Goal: Communication & Community: Answer question/provide support

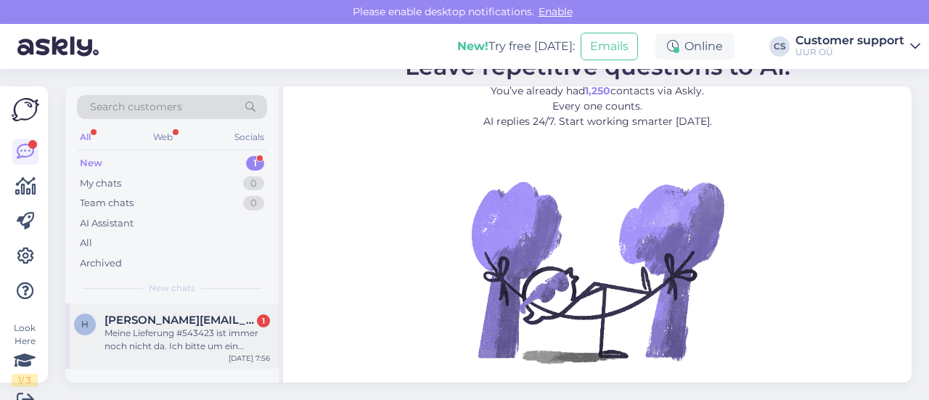
click at [163, 346] on div "Meine Lieferung #543423 ist immer noch nicht da. Ich bitte um ein Update" at bounding box center [188, 340] width 166 height 26
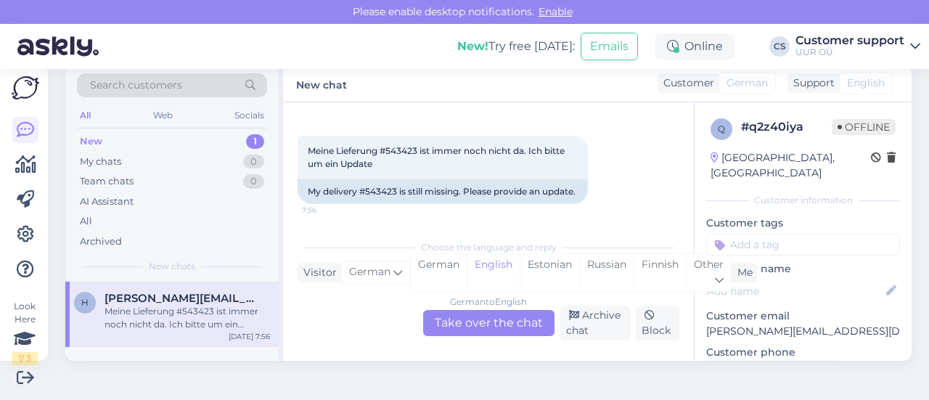
click at [514, 320] on div "German to English Take over the chat" at bounding box center [488, 323] width 131 height 26
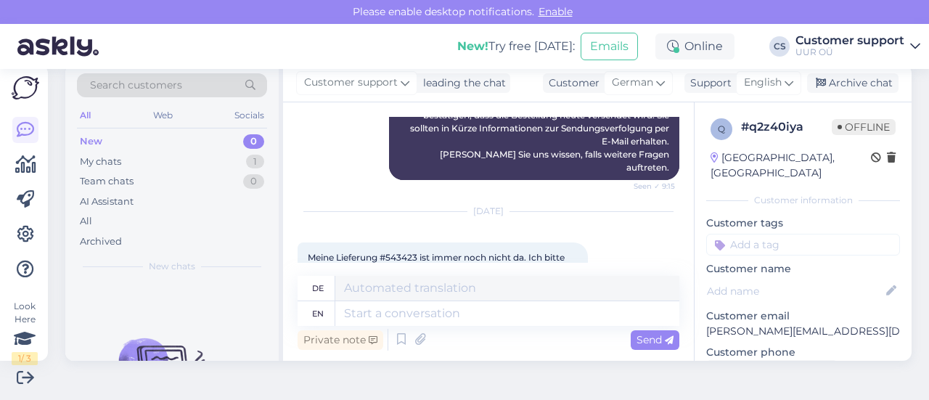
scroll to position [380, 0]
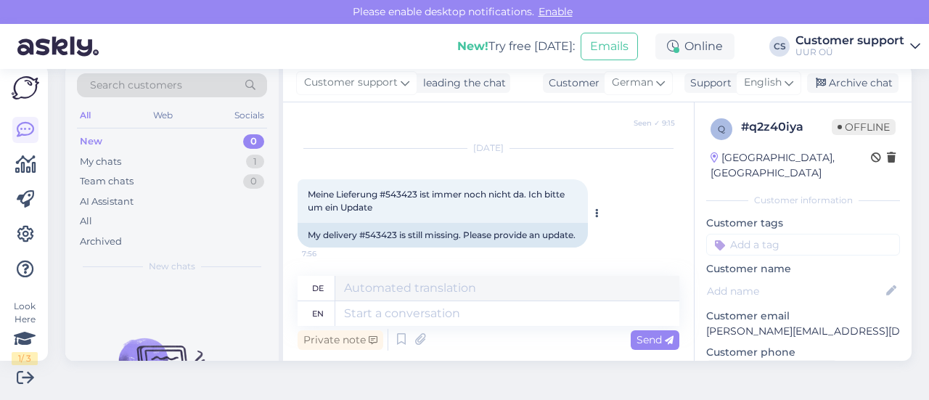
click at [363, 225] on div "My delivery #543423 is still missing. Please provide an update." at bounding box center [443, 235] width 290 height 25
click at [388, 223] on div "My delivery #543423 is still missing. Please provide an update." at bounding box center [443, 235] width 290 height 25
copy div "543423"
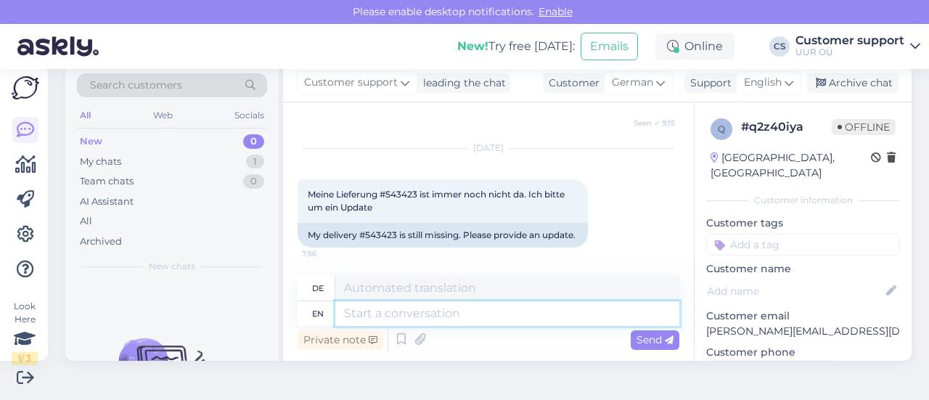
click at [421, 311] on textarea at bounding box center [507, 313] width 344 height 25
type textarea "Hello"
type textarea "Hallo"
type textarea "Hello! T"
type textarea "Hallo!"
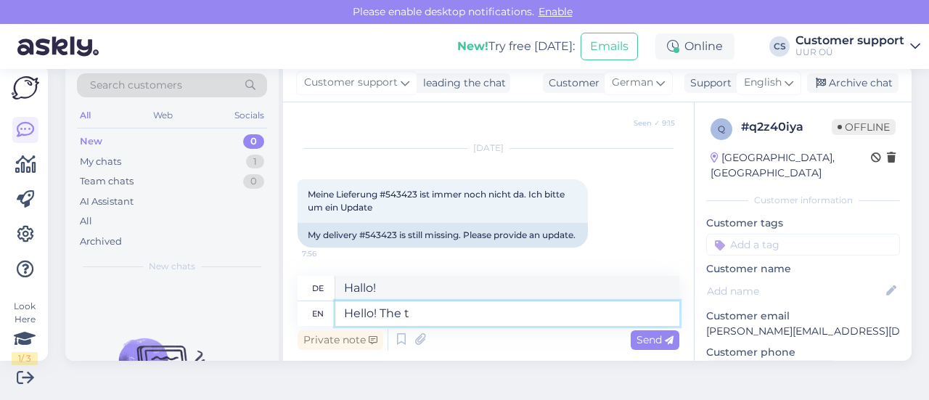
type textarea "Hello! The tr"
type textarea "Hallo! Die"
type textarea "Hello! The tracking"
type textarea "Hallo! Die Sendungsverfolgung"
type textarea "Hello! The tracking suggests the"
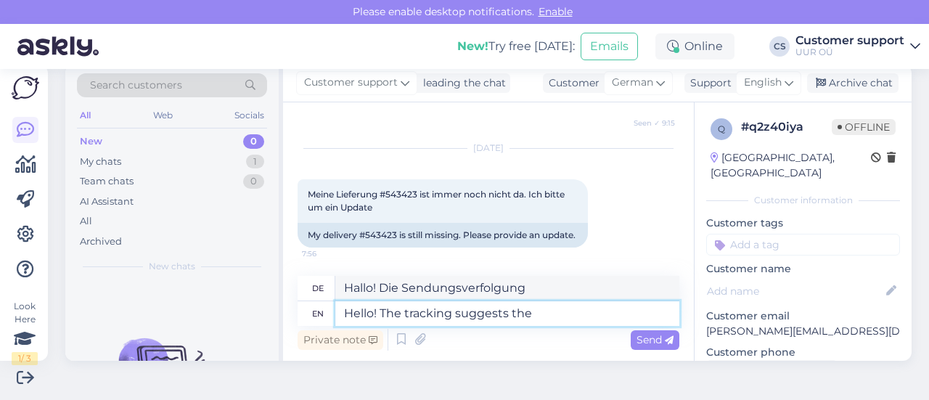
type textarea "Hallo! Das Tracking schlägt vor"
type textarea "Hello! The tracking suggests the pa"
type textarea "Hallo! Die Sendungsverfolgung schlägt vor,"
type textarea "Hello! The tracking suggests the parcel is"
type textarea "Hallo! Die Sendungsverfolgung schlägt das Paket vor"
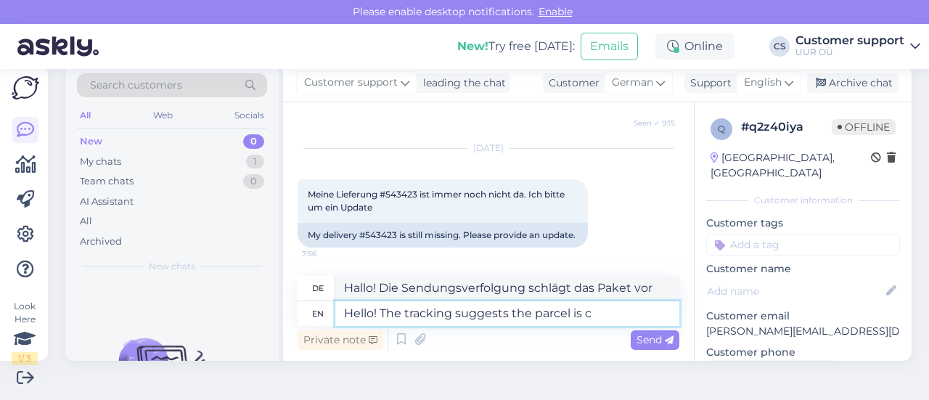
type textarea "Hello! The tracking suggests the parcel is cu"
type textarea "Hallo! Die Sendungsverfolgung deutet darauf hin, dass das Paket"
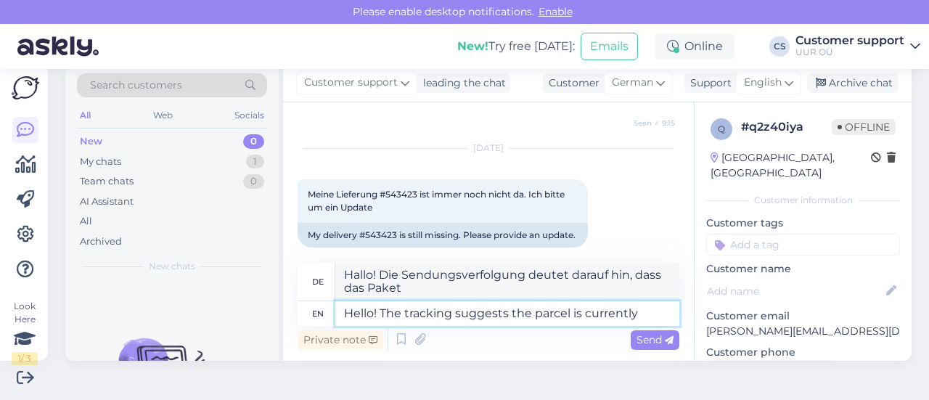
type textarea "Hello! The tracking suggests the parcel is currently i"
type textarea "Hallo! Die Sendungsverfolgung deutet darauf hin, dass das Paket derzeit"
type textarea "Hello! The tracking suggests the parcel is currently in"
type textarea "Hallo! Laut Sendungsverfolgung befindet sich das Paket derzeit in"
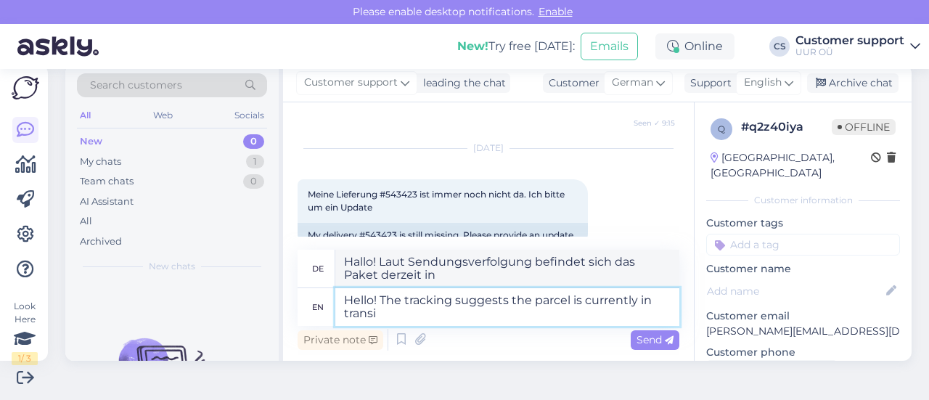
type textarea "Hello! The tracking suggests the parcel is currently in transit"
type textarea "Hallo! Die Sendungsverfolgung deutet darauf hin, dass das Paket derzeit unterwe…"
type textarea "Hello! The tracking suggests the parcel is currently in transit and on"
type textarea "Hallo! Die Sendungsverfolgung deutet darauf hin, dass das Paket derzeit unterwe…"
type textarea "Hello! The tracking suggests the parcel is currently in transit and on it's way…"
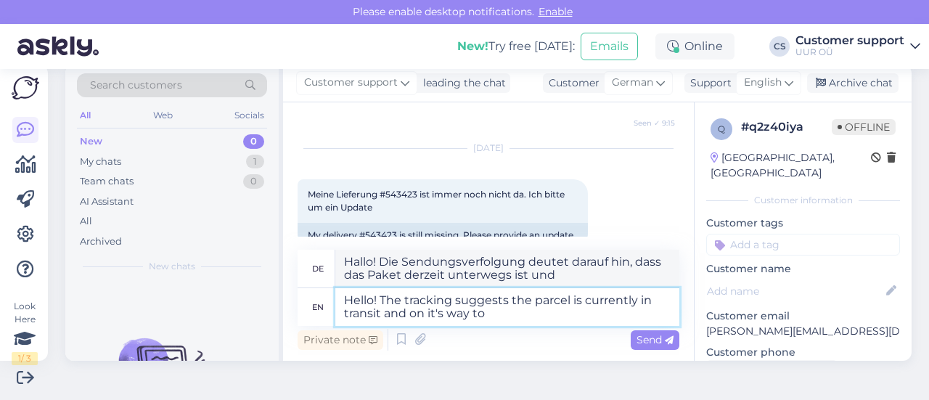
type textarea "Hallo! Die Sendungsverfolgung deutet darauf hin, dass das Paket derzeit unterwe…"
type textarea "Hello! The tracking suggests the parcel is currently in transit and on it's way…"
type textarea "Hallo! Die Sendungsverfolgung deutet darauf hin, dass das Paket derzeit unterwe…"
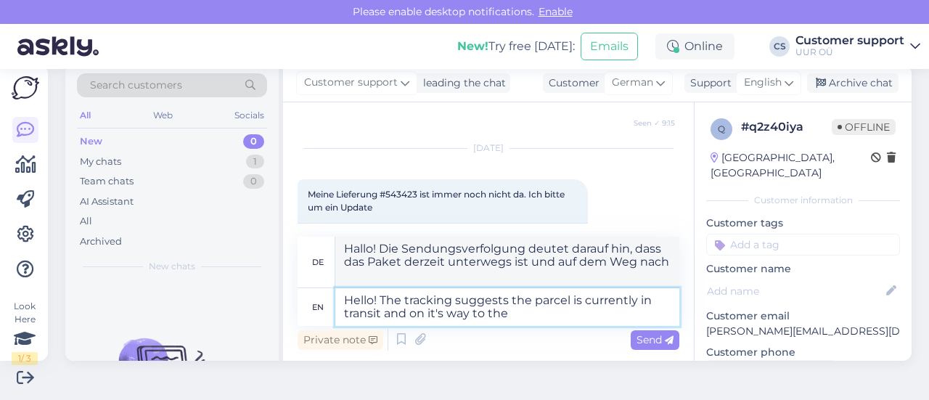
type textarea "Hello! The tracking suggests the parcel is currently in transit and on it's way…"
type textarea "Hallo! Die Sendungsverfolgung deutet darauf hin, dass das Paket derzeit unterwe…"
type textarea "Hello! The tracking suggests the parcel is currently in transit and on it's way…"
type textarea "Hallo! Die Sendungsverfolgung deutet darauf hin, dass das Paket derzeit unterwe…"
type textarea "Hello! The tracking suggests the parcel is currently in transit and on it's way…"
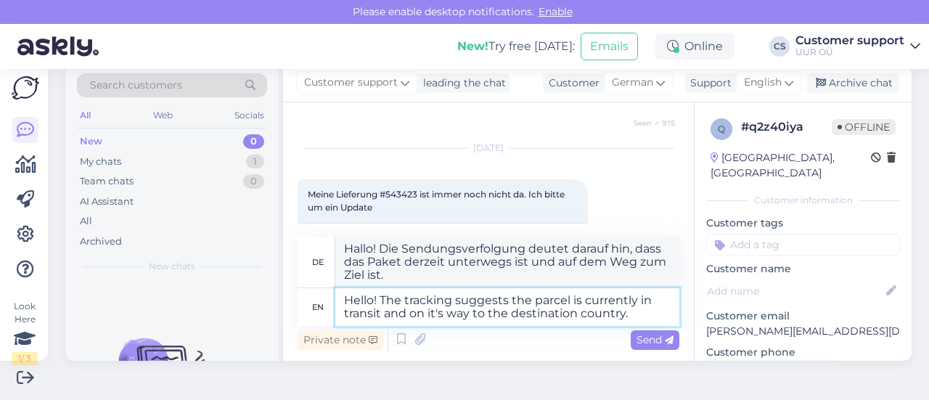
type textarea "Hallo! Die Sendungsverfolgung deutet darauf hin, dass das Paket derzeit unterwe…"
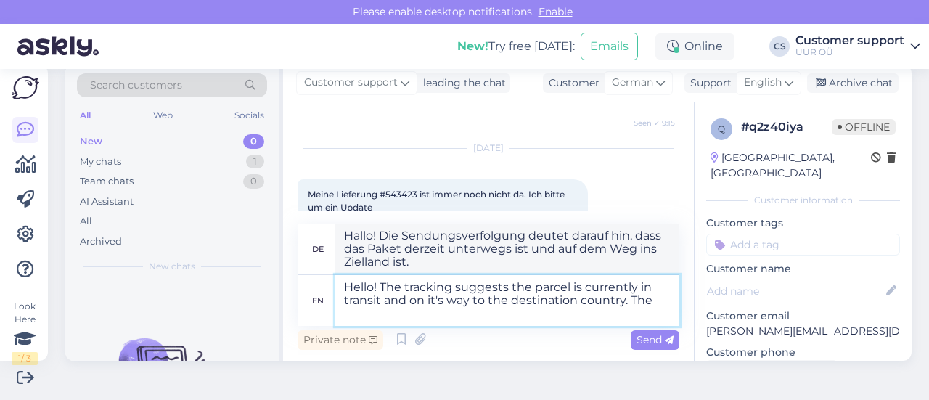
type textarea "Hello! The tracking suggests the parcel is currently in transit and on it's way…"
type textarea "Hallo! Die Sendungsverfolgung deutet darauf hin, dass das Paket derzeit unterwe…"
type textarea "Hello! The tracking suggests the parcel is currently in transit and on it's way…"
type textarea "Hallo! Die Sendungsverfolgung zeigt an, dass das Paket derzeit unterwegs ist un…"
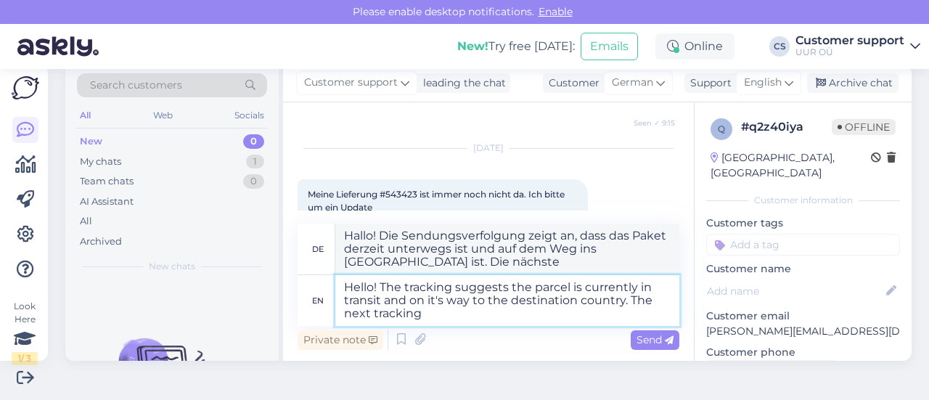
type textarea "Hello! The tracking suggests the parcel is currently in transit and on it's way…"
type textarea "Hallo! Die Sendungsverfolgung deutet darauf hin, dass das Paket derzeit unterwe…"
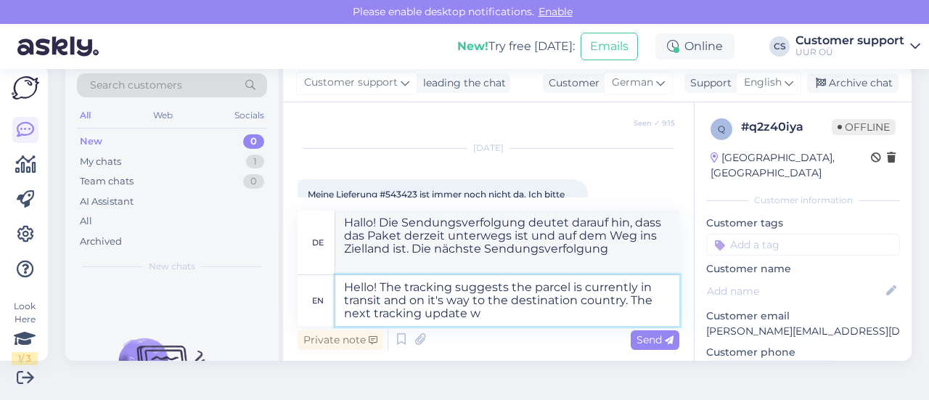
type textarea "Hello! The tracking suggests the parcel is currently in transit and on it's way…"
type textarea "Hallo! Die Sendungsverfolgung deutet darauf hin, dass sich das Paket derzeit au…"
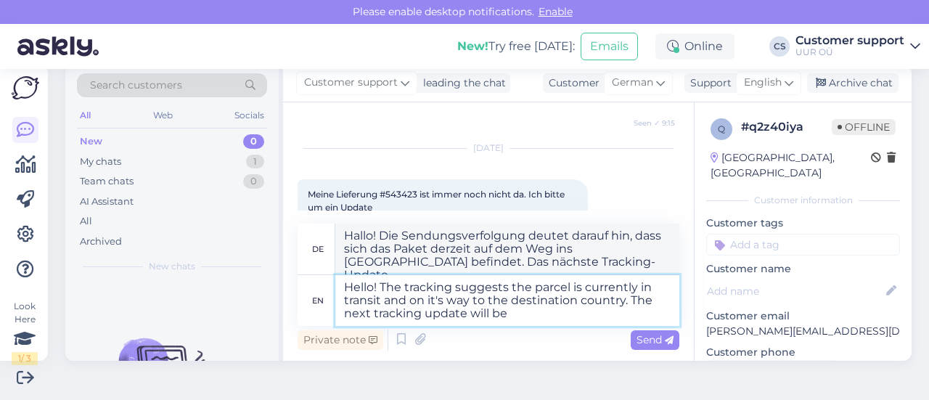
type textarea "Hello! The tracking suggests the parcel is currently in transit and on it's way…"
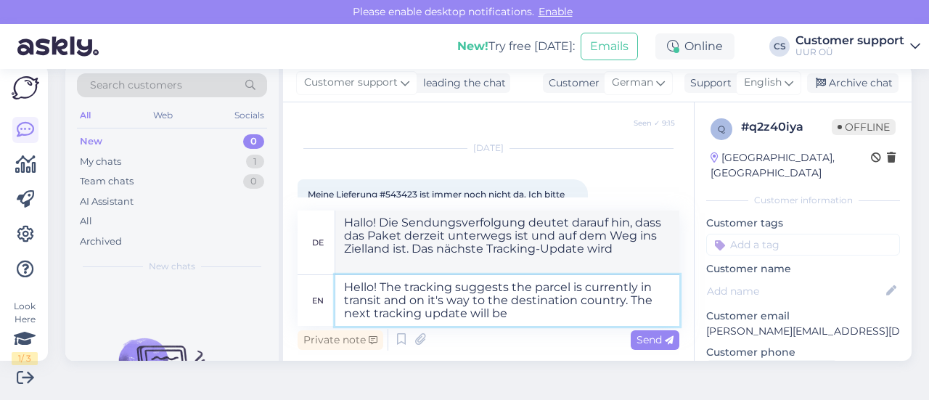
type textarea "Hallo! Die Sendungsverfolgung deutet darauf hin, dass sich das Paket derzeit au…"
type textarea "Hello! The tracking suggests the parcel is currently in transit and on it's way…"
type textarea "Hallo! Die Sendungsverfolgung deutet darauf hin, dass sich das Paket derzeit au…"
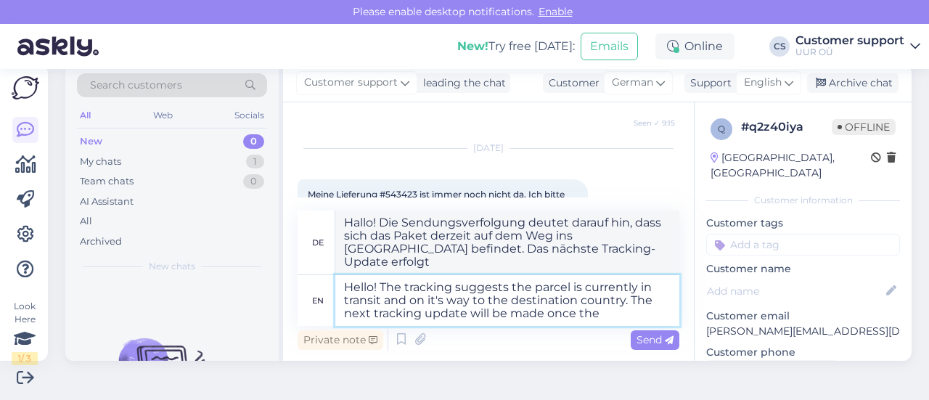
type textarea "Hello! The tracking suggests the parcel is currently in transit and on it's way…"
type textarea "Hallo! Die Sendungsverfolgung zeigt an, dass sich das Paket derzeit auf dem Weg…"
type textarea "Hello! The tracking suggests the parcel is currently in transit and on it's way…"
type textarea "Hallo! Die Sendungsverfolgung zeigt an, dass sich das Paket derzeit auf dem Weg…"
type textarea "Hello! The tracking suggests the parcel is currently in transit and on it's way…"
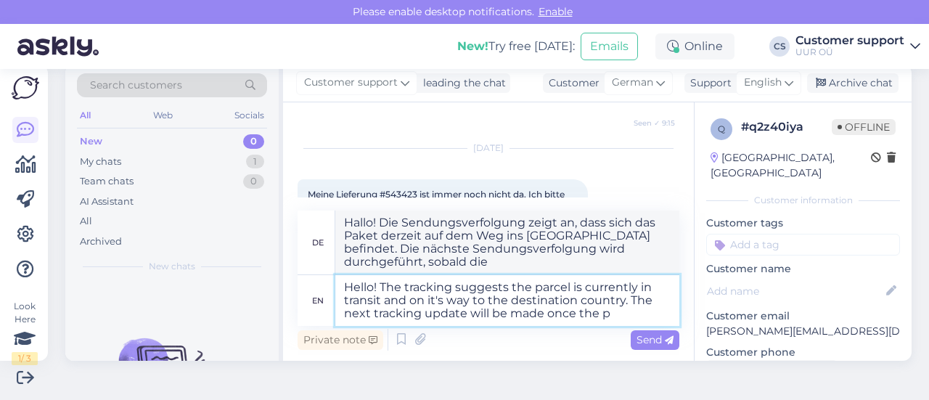
type textarea "Hallo! Die Sendungsverfolgung deutet darauf hin, dass sich das Paket derzeit au…"
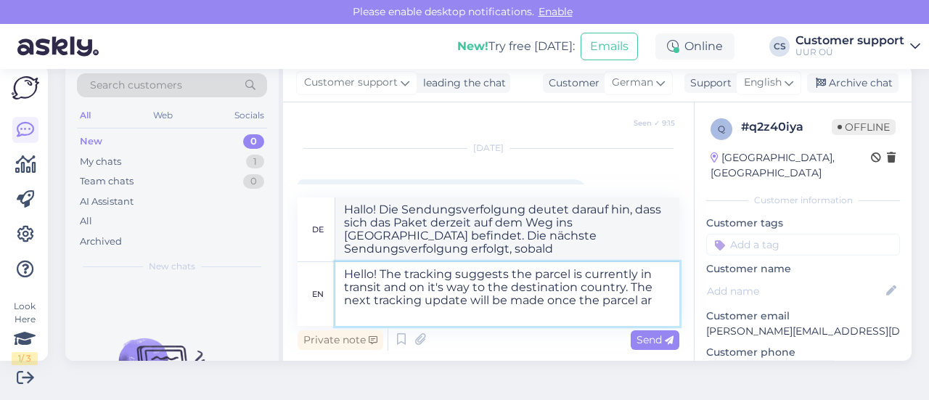
type textarea "Hello! The tracking suggests the parcel is currently in transit and on it's way…"
type textarea "Hallo! Die Sendungsverfolgung deutet darauf hin, dass sich das Paket derzeit au…"
type textarea "Hello! The tracking suggests the parcel is currently in transit and on it's way…"
type textarea "Hallo! Die Sendungsverfolgung deutet darauf hin, dass sich das Paket derzeit au…"
type textarea "Hello! The tracking suggests the parcel is currently in transit and on it's way…"
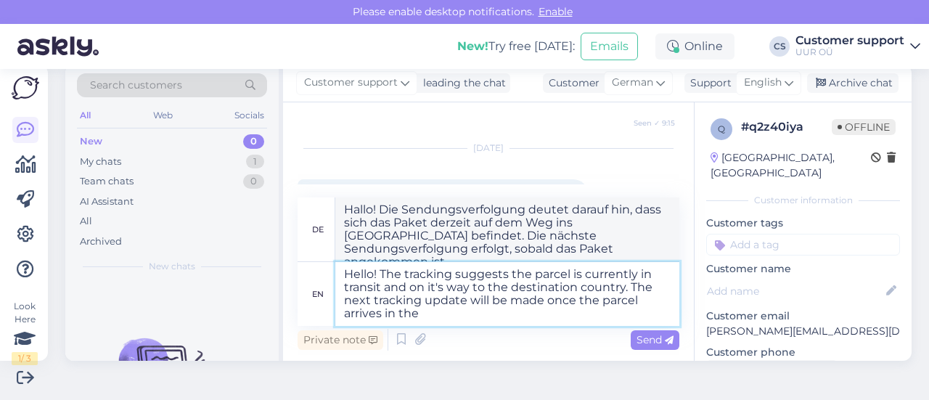
type textarea "Hallo! Die Sendungsverfolgung deutet darauf hin, dass sich das Paket derzeit au…"
type textarea "Hello! The tracking suggests the parcel is currently in transit and on it's way…"
type textarea "Hallo! Die Sendungsverfolgung deutet darauf hin, dass sich das Paket derzeit au…"
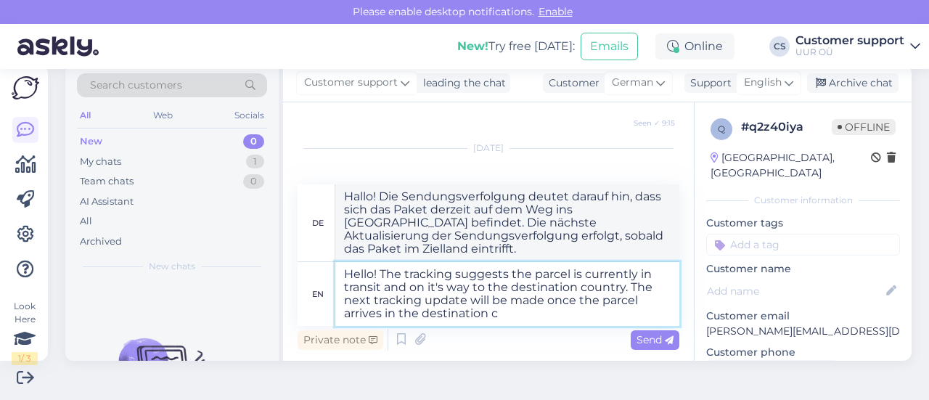
type textarea "Hello! The tracking suggests the parcel is currently in transit and on it's way…"
type textarea "Hallo! Die Sendungsverfolgung zeigt an, dass sich das Paket derzeit auf dem Weg…"
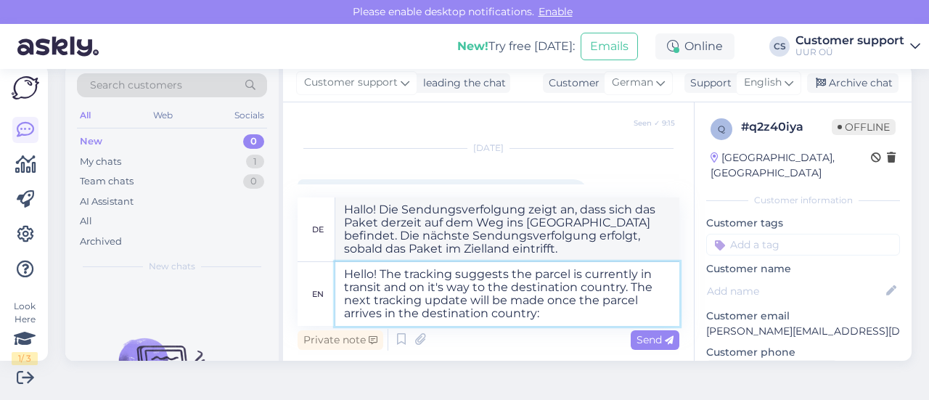
type textarea "Hello! The tracking suggests the parcel is currently in transit and on it's way…"
type textarea "Hallo! Die Sendungsverfolgung zeigt an, dass sich das Paket derzeit auf dem Weg…"
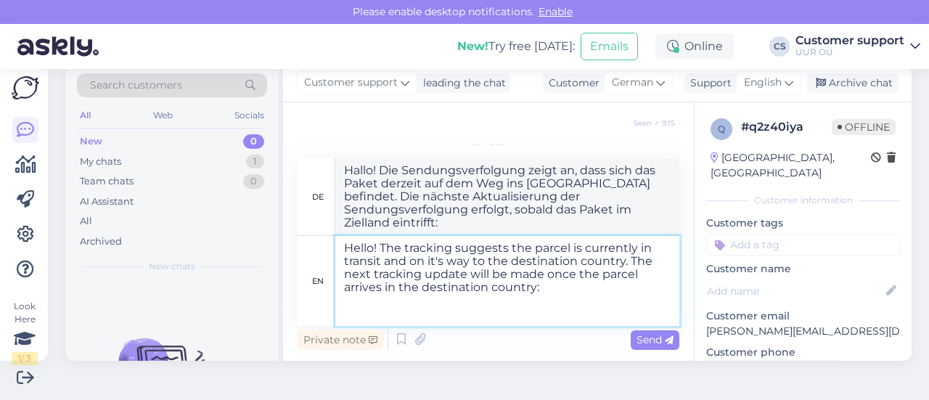
paste textarea "[URL][DOMAIN_NAME]"
type textarea "Hello! The tracking suggests the parcel is currently in transit and on it's way…"
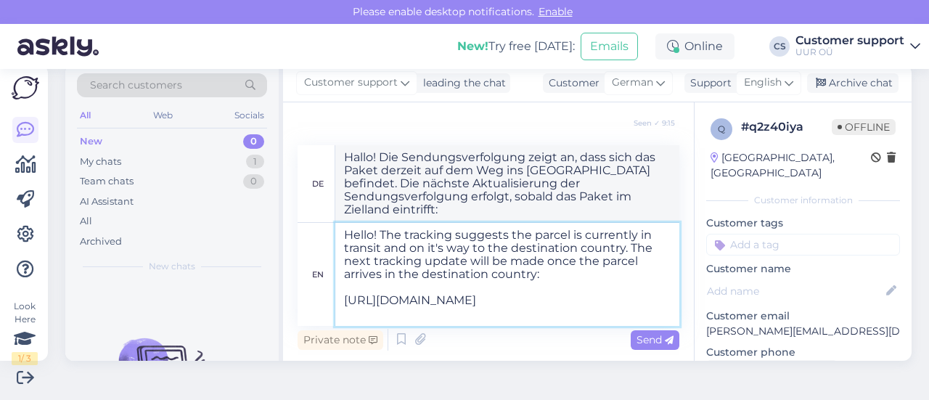
type textarea "Hallo! Die Sendungsverfolgung zeigt an, dass sich das Paket derzeit auf dem Weg…"
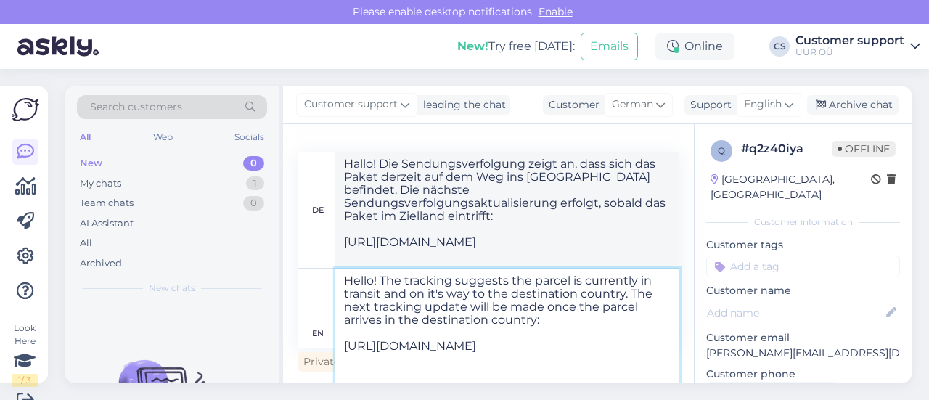
scroll to position [9, 0]
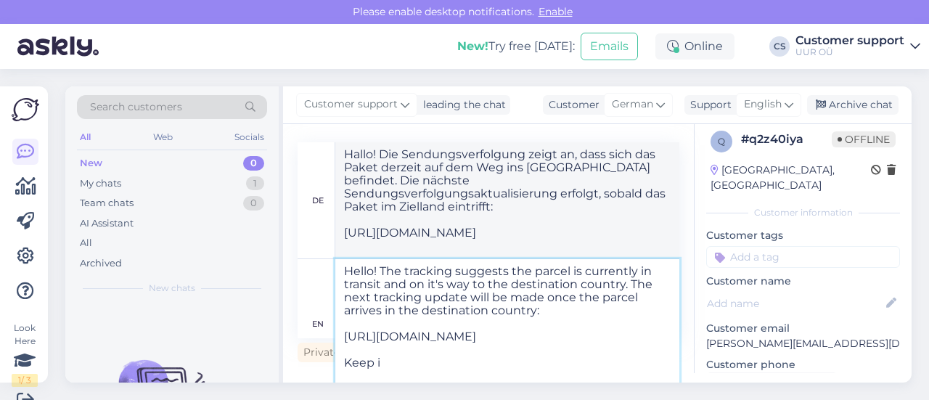
type textarea "Hello! The tracking suggests the parcel is currently in transit and on it's way…"
type textarea "Hallo! Die Sendungsverfolgung zeigt an, dass sich das Paket derzeit auf dem Weg…"
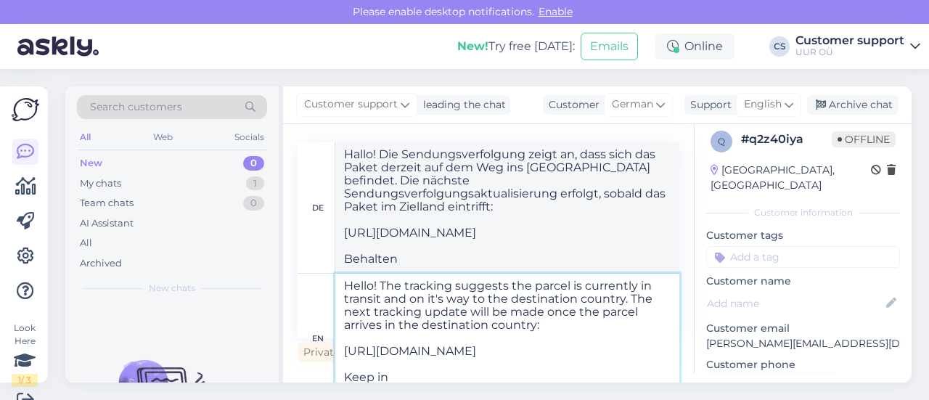
scroll to position [24, 0]
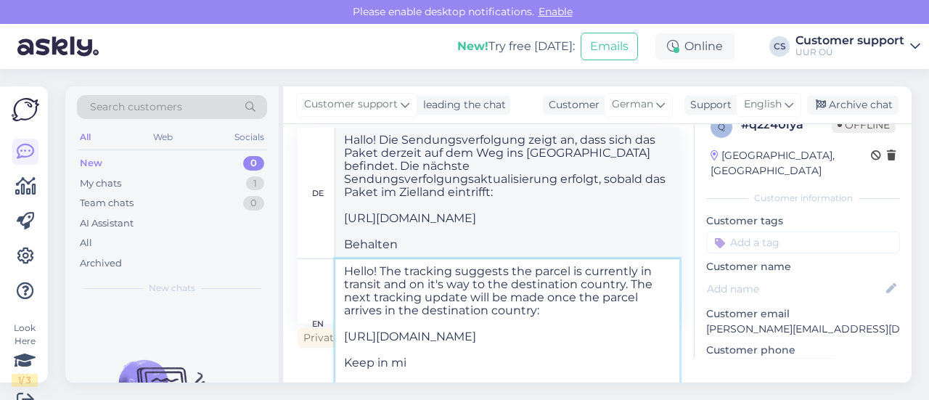
type textarea "Hello! The tracking suggests the parcel is currently in transit and on it's way…"
type textarea "Hallo! Die Sendungsverfolgung zeigt an, dass sich das Paket derzeit auf dem Weg…"
type textarea "Hello! The tracking suggests the parcel is currently in transit and on it's way…"
type textarea "Hallo! Die Sendungsverfolgung zeigt an, dass sich das Paket derzeit auf dem Weg…"
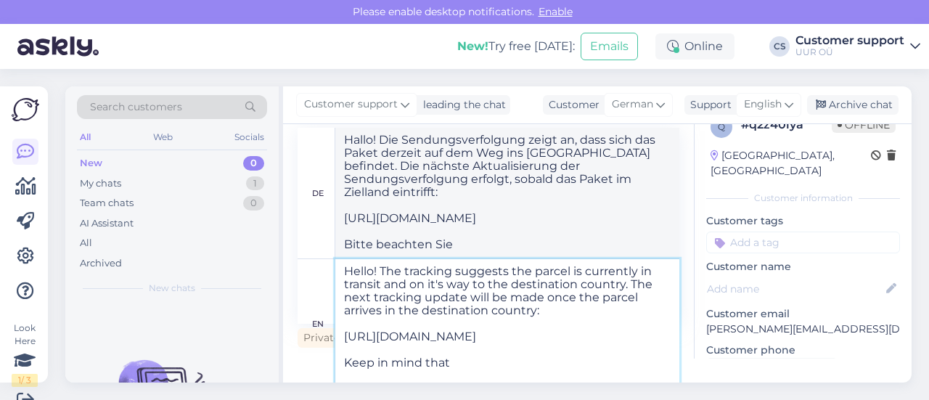
type textarea "Hello! The tracking suggests the parcel is currently in transit and on it's way…"
type textarea "Hallo! Die Sendungsverfolgung zeigt an, dass sich das Paket derzeit auf dem Weg…"
type textarea "Hello! The tracking suggests the parcel is currently in transit and on it's way…"
type textarea "Hallo! Die Sendungsverfolgung deutet darauf hin, dass sich das Paket derzeit au…"
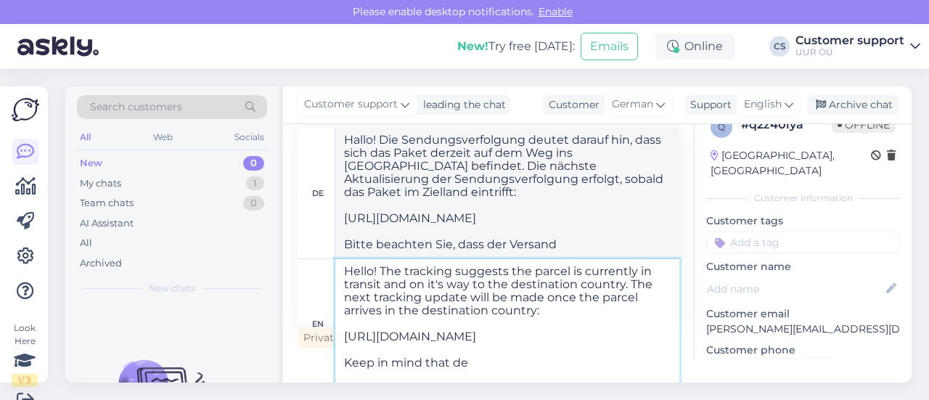
type textarea "Hello! The tracking suggests the parcel is currently in transit and on it's way…"
type textarea "Hallo! Die Sendungsverfolgung zeigt an, dass sich das Paket derzeit auf dem Weg…"
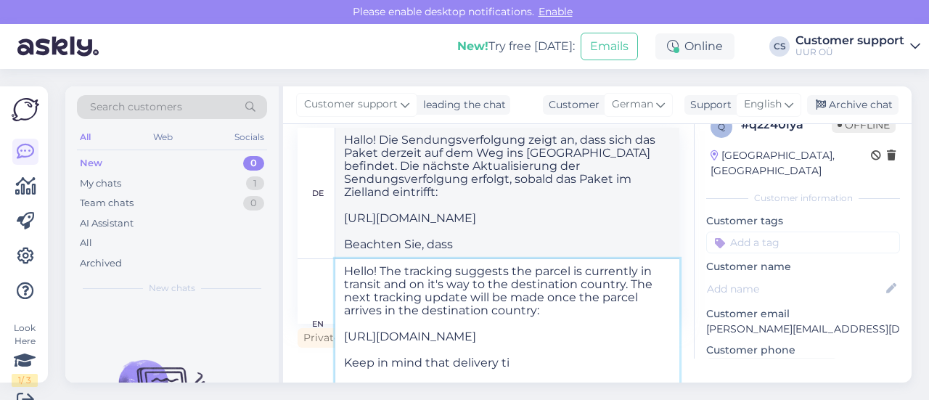
type textarea "Hello! The tracking suggests the parcel is currently in transit and on it's way…"
type textarea "Hallo! Die Sendungsverfolgung deutet darauf hin, dass sich das Paket derzeit au…"
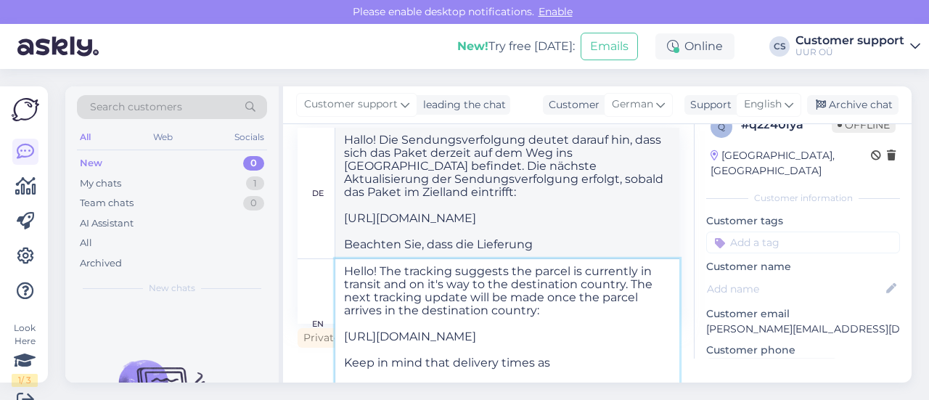
type textarea "Hello! The tracking suggests the parcel is currently in transit and on it's way…"
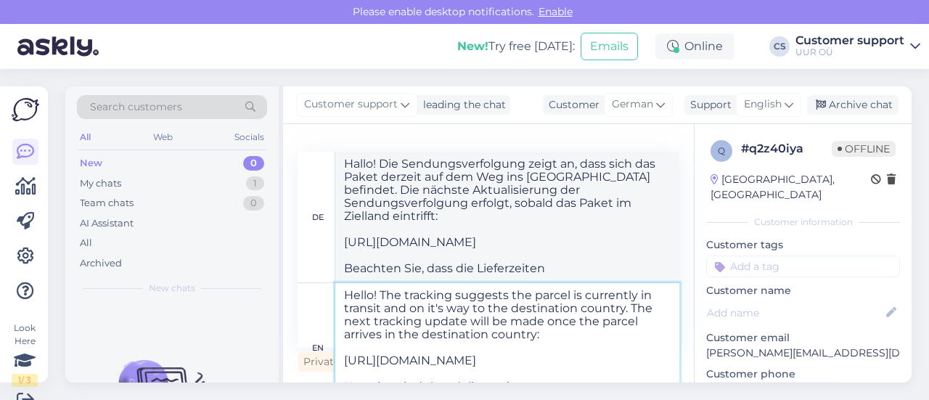
type textarea "Hallo! Die Sendungsverfolgung zeigt an, dass sich das Paket derzeit auf dem Weg…"
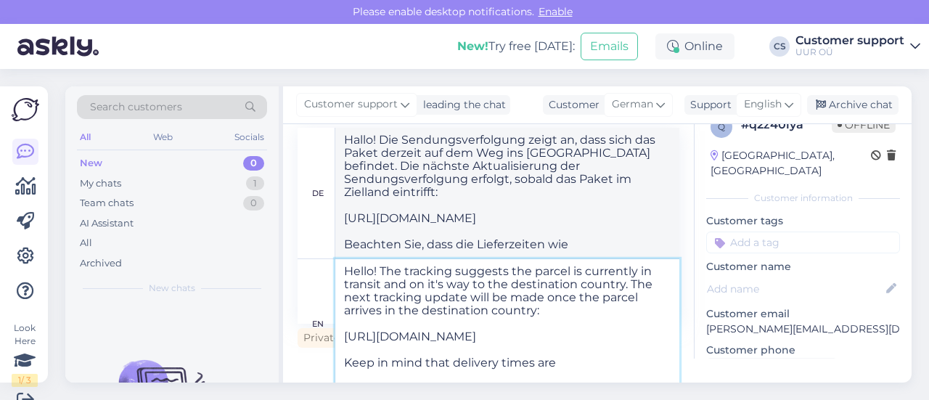
type textarea "Hello! The tracking suggests the parcel is currently in transit and on it's way…"
type textarea "Hallo! Die Sendungsverfolgung deutet darauf hin, dass sich das Paket derzeit au…"
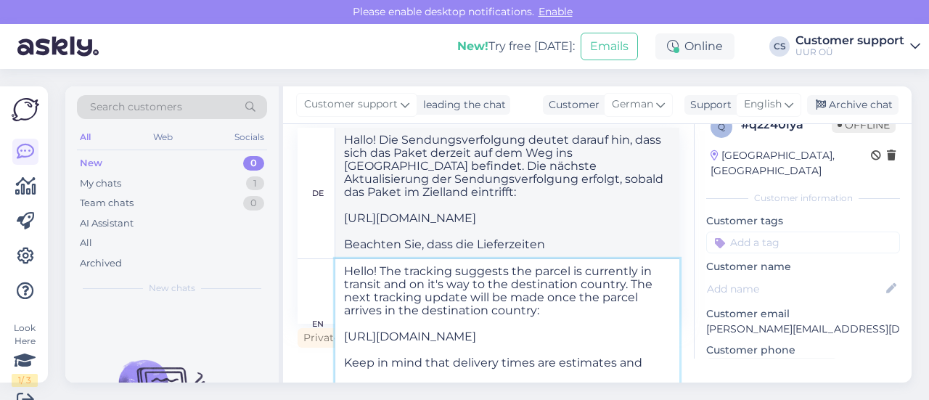
type textarea "Hello! The tracking suggests the parcel is currently in transit and on it's way…"
type textarea "Hallo! Die Sendungsverfolgung deutet darauf hin, dass sich das Paket derzeit au…"
type textarea "Hello! The tracking suggests the parcel is currently in transit and on it's way…"
type textarea "Hallo! Die Sendungsverfolgung deutet darauf hin, dass sich das Paket derzeit au…"
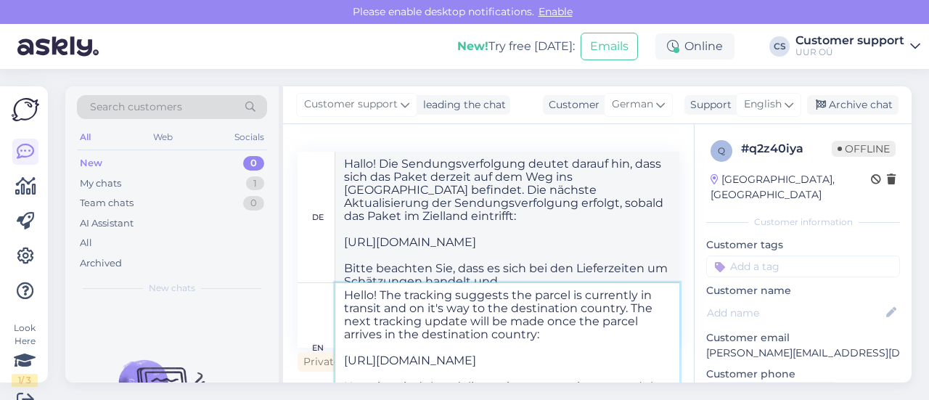
scroll to position [7, 0]
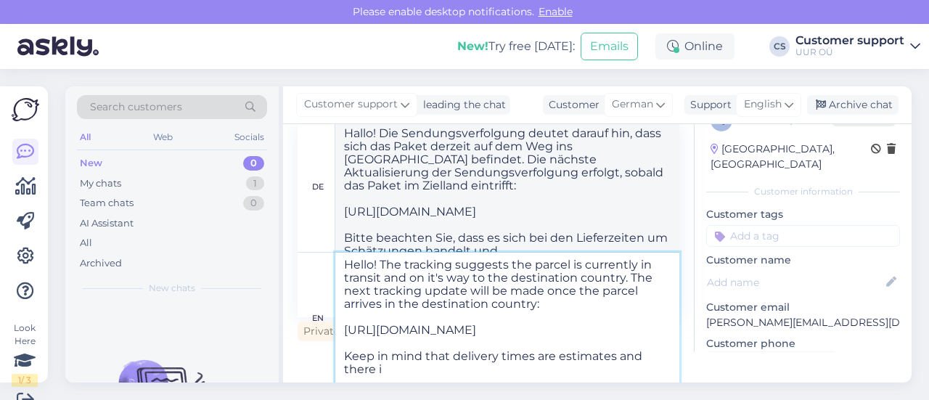
type textarea "Hello! The tracking suggests the parcel is currently in transit and on it's way…"
type textarea "Hallo! Die Sendungsverfolgung deutet darauf hin, dass sich das Paket derzeit au…"
type textarea "Hello! The tracking suggests the parcel is currently in transit and on it's way…"
type textarea "Hallo! Die Sendungsverfolgung deutet darauf hin, dass sich das Paket derzeit au…"
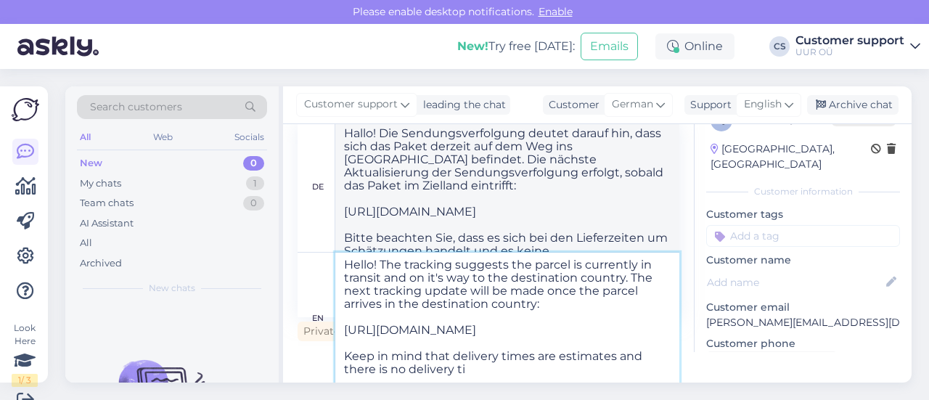
type textarea "Hello! The tracking suggests the parcel is currently in transit and on it's way…"
type textarea "Hallo! Die Sendungsverfolgung deutet darauf hin, dass sich das Paket derzeit au…"
type textarea "Hello! The tracking suggests the parcel is currently in transit and on it's way…"
type textarea "Hallo! Die Sendungsverfolgung deutet darauf hin, dass sich das Paket derzeit au…"
type textarea "Hello! The tracking suggests the parcel is currently in transit and on it's way…"
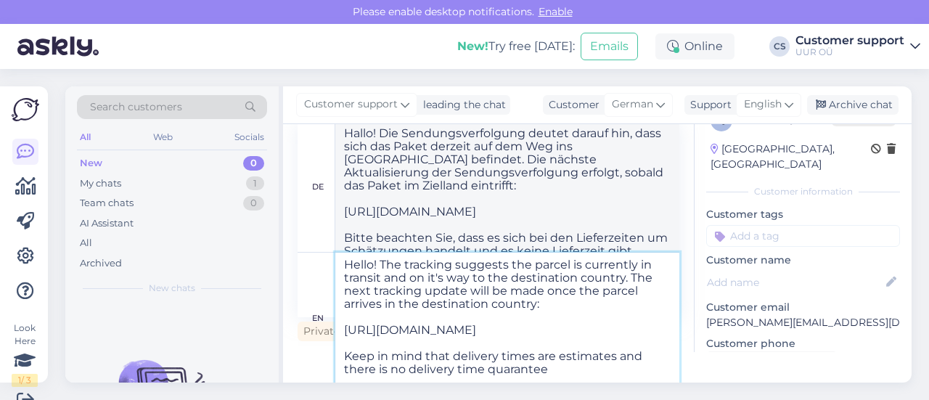
type textarea "Hallo! Die Sendungsverfolgung zeigt an, dass sich das Paket derzeit auf dem Weg…"
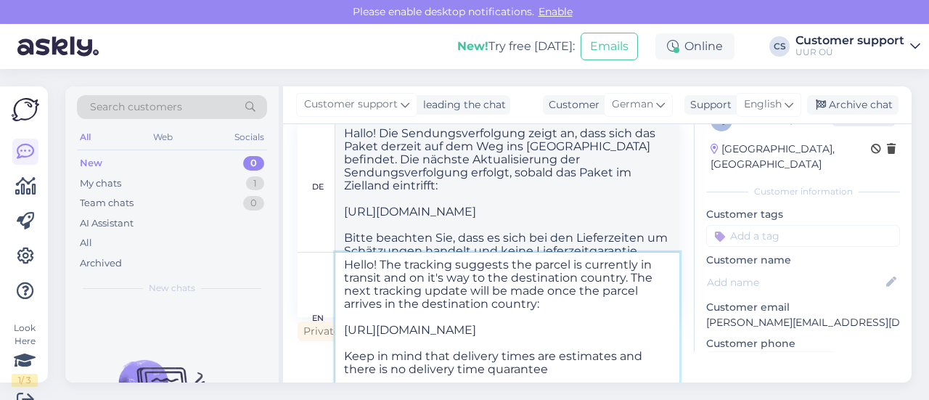
scroll to position [0, 0]
type textarea "Hello! The tracking suggests the parcel is currently in transit and on it's way…"
type textarea "Hallo! Die Sendungsverfolgung deutet darauf hin, dass sich das Paket derzeit au…"
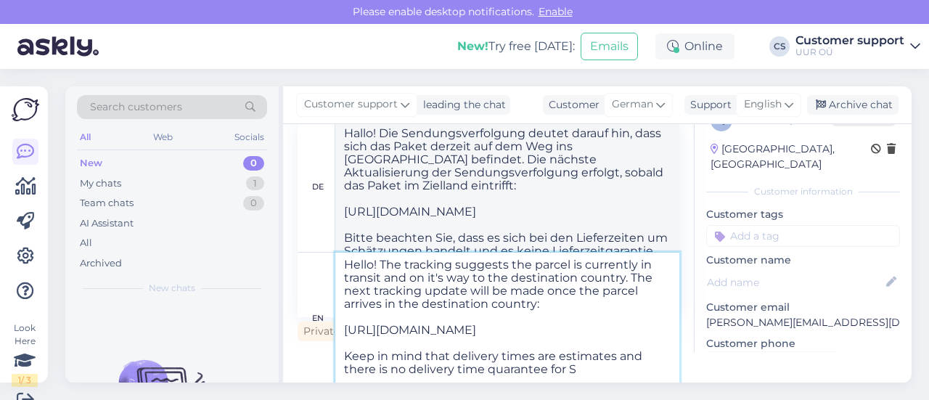
scroll to position [30, 0]
type textarea "Hello! The tracking suggests the parcel is currently in transit and on it's way…"
type textarea "Hallo! Die Sendungsverfolgung deutet darauf hin, dass sich das Paket derzeit au…"
type textarea "Hello! The tracking suggests the parcel is currently in transit and on it's way…"
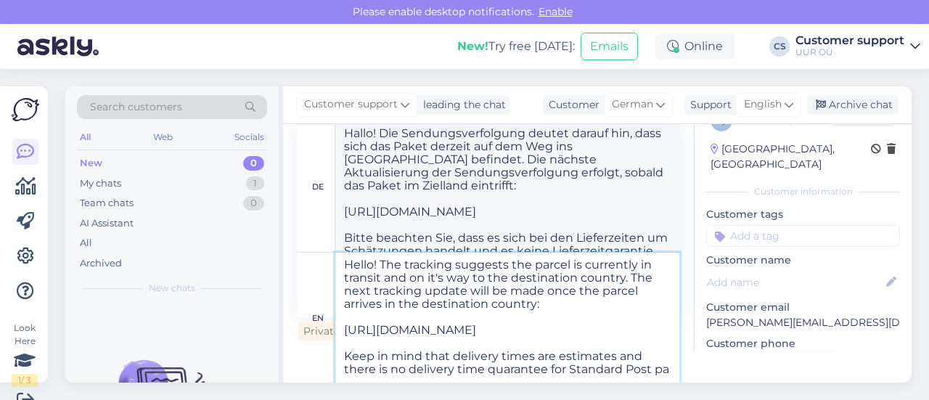
type textarea "Hallo! Die Sendungsverfolgung zeigt an, dass sich das Paket derzeit auf dem Weg…"
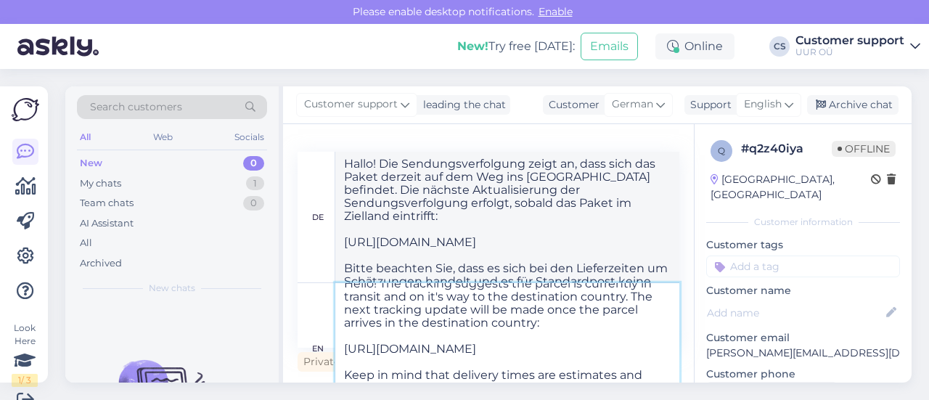
scroll to position [30, 0]
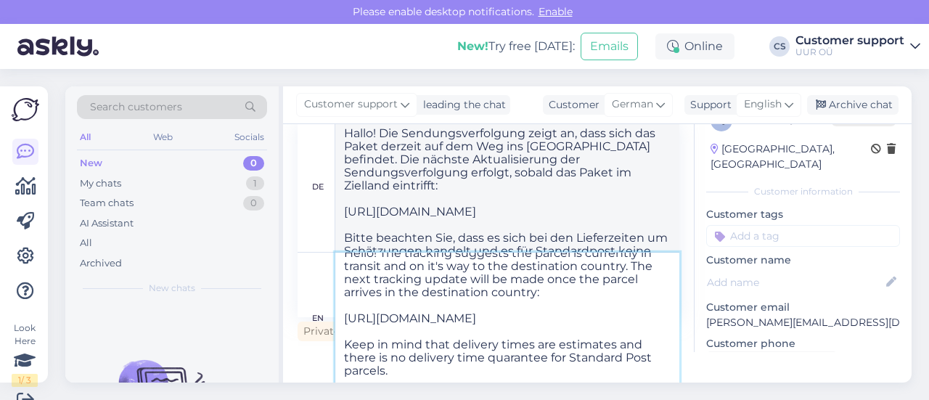
type textarea "Hello! The tracking suggests the parcel is currently in transit and on it's way…"
type textarea "Hallo! Die Sendungsverfolgung zeigt an, dass sich das Paket derzeit auf dem Weg…"
type textarea "Hello! The tracking suggests the parcel is currently in transit and on it's way…"
type textarea "Hallo! Die Sendungsverfolgung zeigt an, dass sich das Paket derzeit auf dem Weg…"
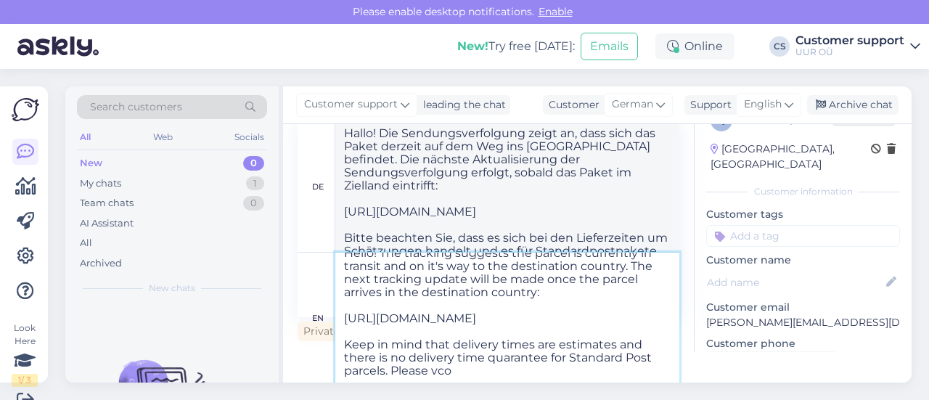
scroll to position [30, 0]
type textarea "Hello! The tracking suggests the parcel is currently in transit and on it's way…"
type textarea "Hallo! Die Sendungsverfolgung zeigt an, dass sich das Paket derzeit auf dem Weg…"
type textarea "Hello! The tracking suggests the parcel is currently in transit and on it's way…"
type textarea "Hallo! Die Sendungsverfolgung zeigt an, dass sich das Paket derzeit auf dem Weg…"
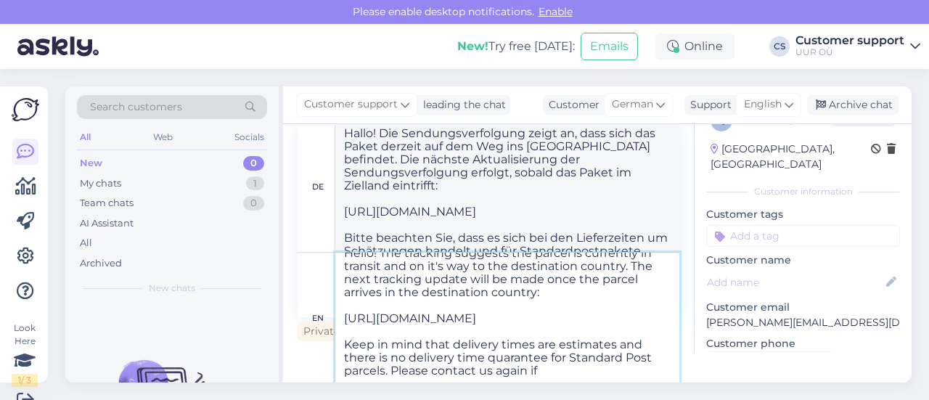
type textarea "Hello! The tracking suggests the parcel is currently in transit and on it's way…"
type textarea "Hallo! Die Sendungsverfolgung zeigt an, dass sich das Paket derzeit auf dem Weg…"
type textarea "Hello! The tracking suggests the parcel is currently in transit and on it's way…"
type textarea "Hallo! Die Sendungsverfolgung zeigt an, dass sich das Paket derzeit auf dem Weg…"
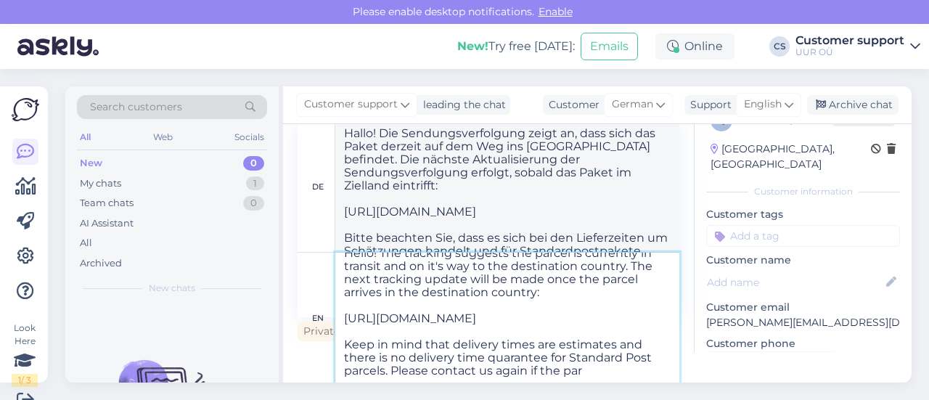
type textarea "Hello! The tracking suggests the parcel is currently in transit and on it's way…"
type textarea "Hallo! Die Sendungsverfolgung zeigt an, dass sich das Paket derzeit auf dem Weg…"
type textarea "Hello! The tracking suggests the parcel is currently in transit and on it's way…"
type textarea "Hallo! Die Sendungsverfolgung zeigt an, dass sich das Paket derzeit auf dem Weg…"
type textarea "Hello! The tracking suggests the parcel is currently in transit and on it's way…"
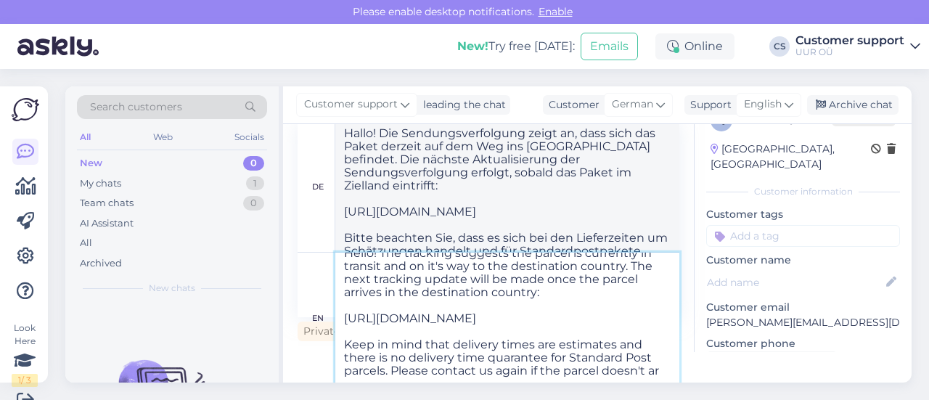
type textarea "Hallo! Die Sendungsverfolgung zeigt an, dass sich das Paket derzeit auf dem Weg…"
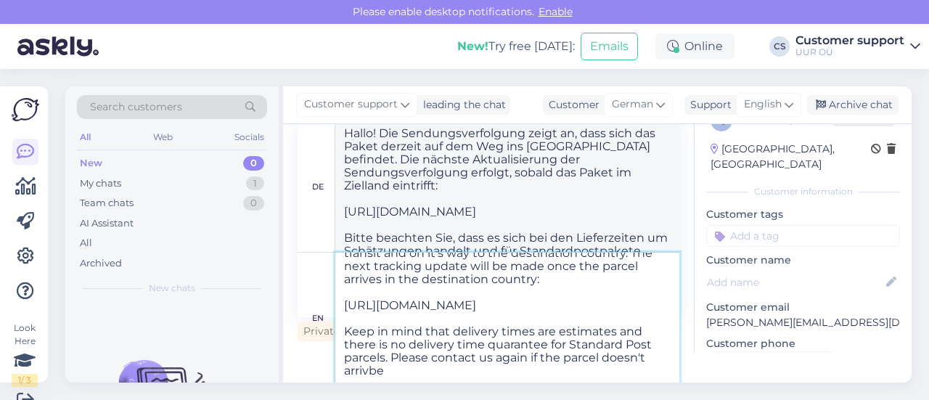
type textarea "Hello! The tracking suggests the parcel is currently in transit and on it's way…"
type textarea "Hallo! Die Sendungsverfolgung zeigt an, dass sich das Paket derzeit auf dem Weg…"
type textarea "Hello! The tracking suggests the parcel is currently in transit and on it's way…"
type textarea "Hallo! Die Sendungsverfolgung zeigt an, dass sich das Paket derzeit auf dem Weg…"
type textarea "Hello! The tracking suggests the parcel is currently in transit and on it's way…"
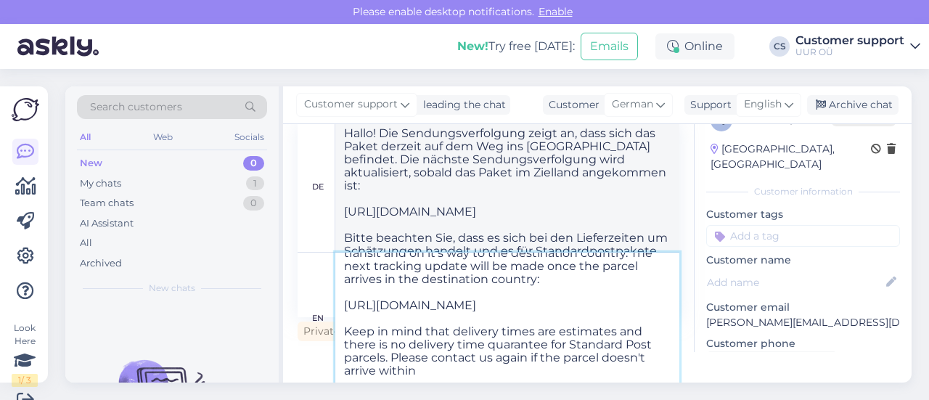
type textarea "Hallo! Die Sendungsverfolgung zeigt an, dass sich das Paket derzeit auf dem Weg…"
type textarea "Hello! The tracking suggests the parcel is currently in transit and on it's way…"
type textarea "Hallo! Die Sendungsverfolgung zeigt an, dass sich das Paket derzeit auf dem Weg…"
click at [425, 374] on textarea "Hello! The tracking suggests the parcel is currently in transit and on it's way…" at bounding box center [507, 318] width 344 height 131
type textarea "Hello! The tracking suggests the parcel is currently in transit and on it's way…"
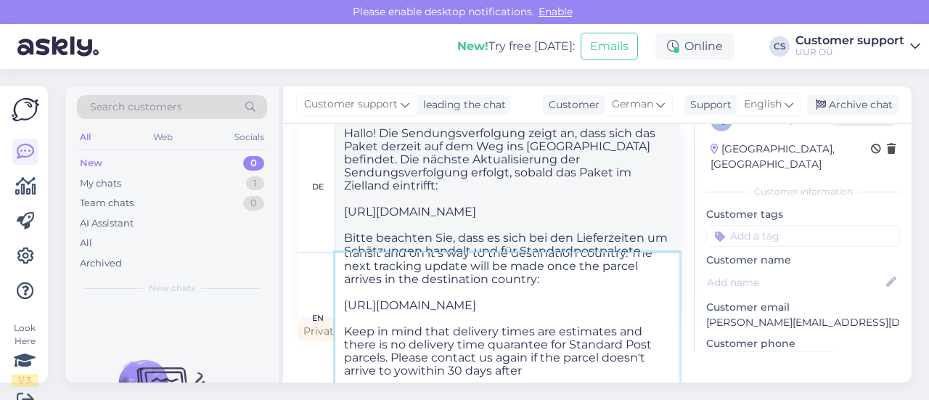
type textarea "Hallo! Die Sendungsverfolgung zeigt an, dass sich das Paket derzeit auf dem Weg…"
type textarea "Hello! The tracking suggests the parcel is currently in transit and on it's way…"
type textarea "Hallo! Die Sendungsverfolgung zeigt an, dass sich das Paket derzeit auf dem Weg…"
type textarea "Hello! The tracking suggests the parcel is currently in transit and on it's way…"
type textarea "Hallo! Die Sendungsverfolgung zeigt an, dass sich das Paket derzeit auf dem Weg…"
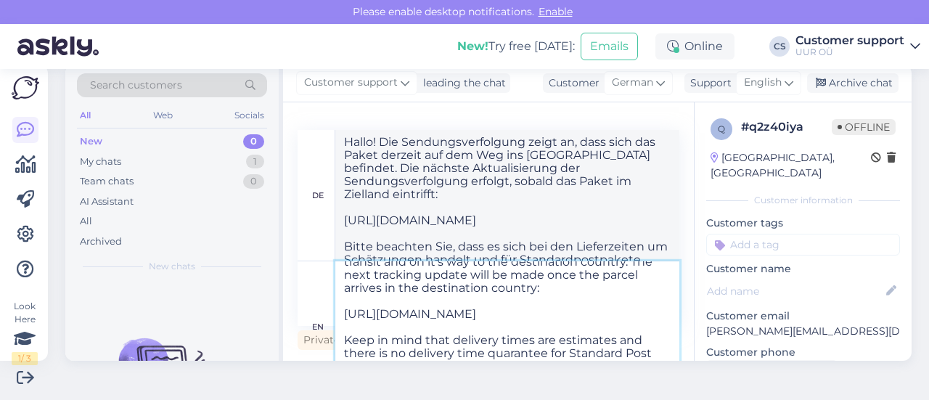
click at [599, 359] on textarea "Hello! The tracking suggests the parcel is currently in transit and on it's way…" at bounding box center [507, 326] width 344 height 131
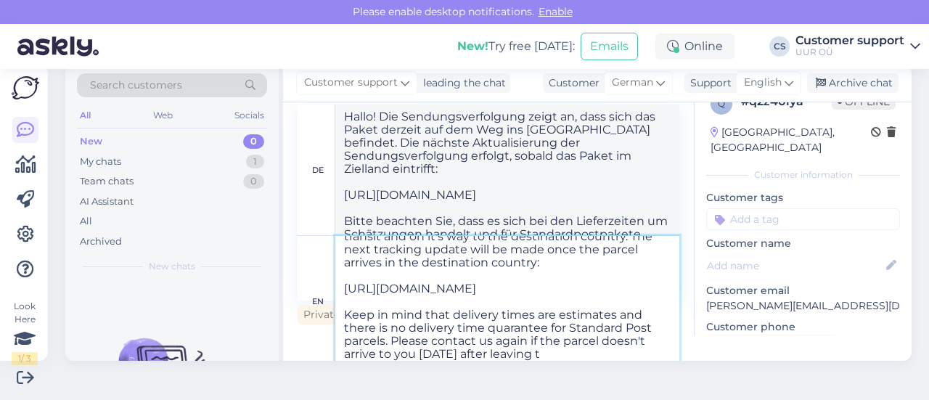
type textarea "Hello! The tracking suggests the parcel is currently in transit and on it's way…"
type textarea "Hallo! Die Sendungsverfolgung zeigt an, dass sich das Paket derzeit auf dem Weg…"
type textarea "Hello! The tracking suggests the parcel is currently in transit and on it's way…"
type textarea "Hallo! Die Sendungsverfolgung zeigt an, dass sich das Paket derzeit auf dem Weg…"
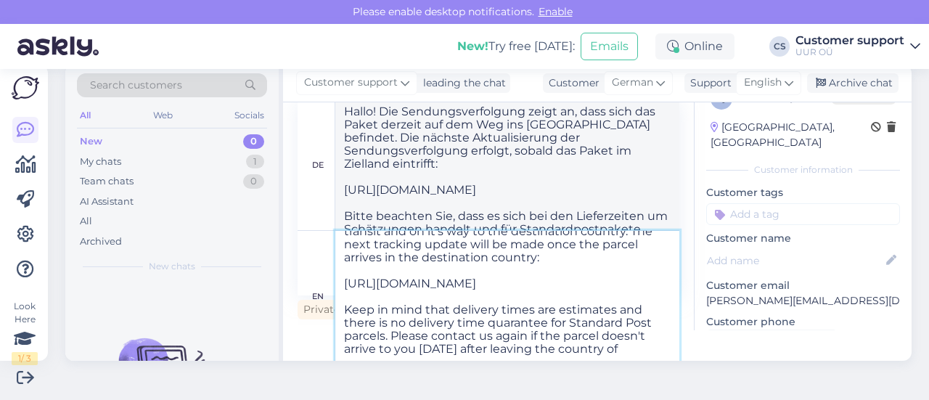
type textarea "Hello! The tracking suggests the parcel is currently in transit and on it's way…"
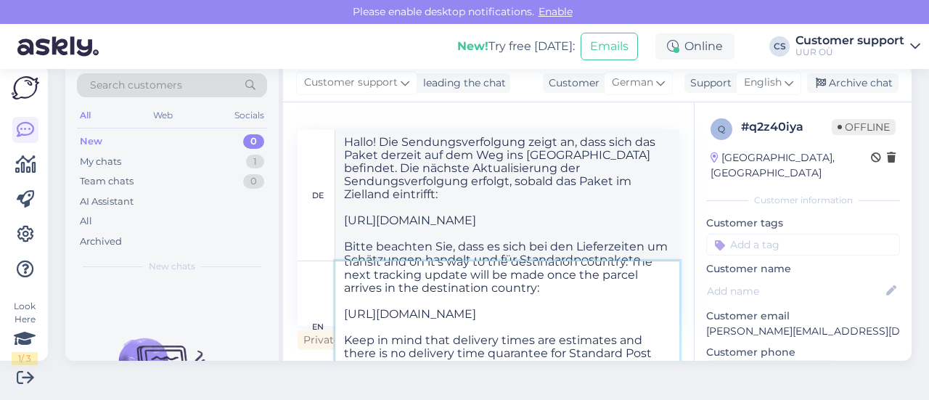
type textarea "Hallo! Die Sendungsverfolgung zeigt an, dass sich das Paket derzeit auf dem Weg…"
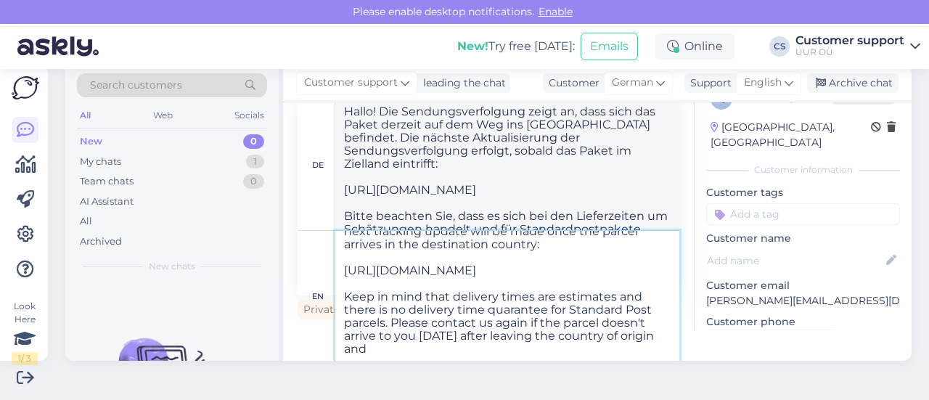
type textarea "Hello! The tracking suggests the parcel is currently in transit and on it's way…"
type textarea "Hallo! Die Sendungsverfolgung zeigt an, dass sich das Paket derzeit auf dem Weg…"
type textarea "Hello! The tracking suggests the parcel is currently in transit and on it's way…"
type textarea "Hallo! Die Sendungsverfolgung zeigt an, dass sich das Paket derzeit auf dem Weg…"
type textarea "Hello! The tracking suggests the parcel is currently in transit and on it's way…"
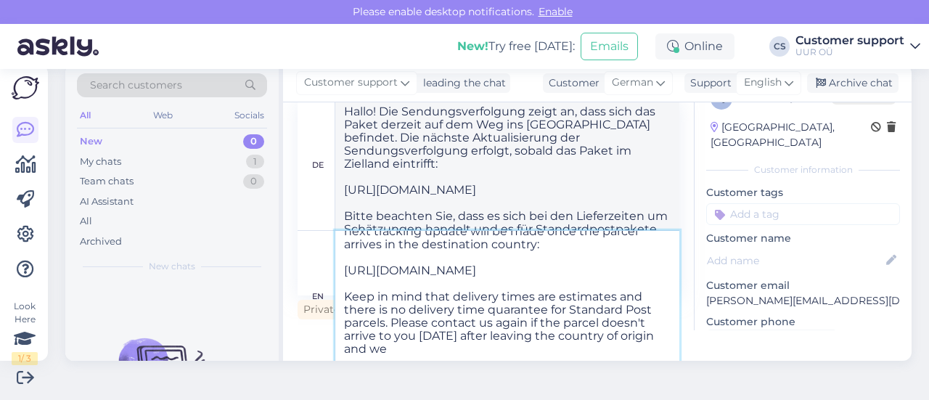
type textarea "Hallo! Die Sendungsverfolgung zeigt an, dass sich das Paket derzeit auf dem Weg…"
type textarea "Hello! The tracking suggests the parcel is currently in transit and on it's way…"
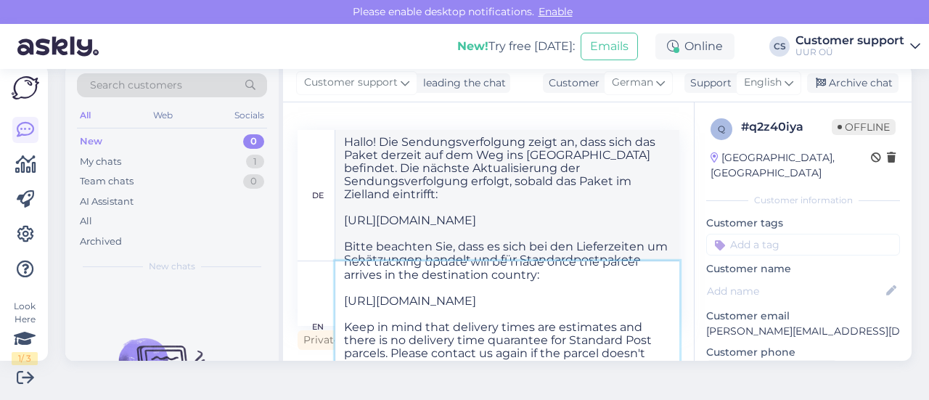
type textarea "Hallo! Die Sendungsverfolgung zeigt an, dass sich das Paket derzeit auf dem Weg…"
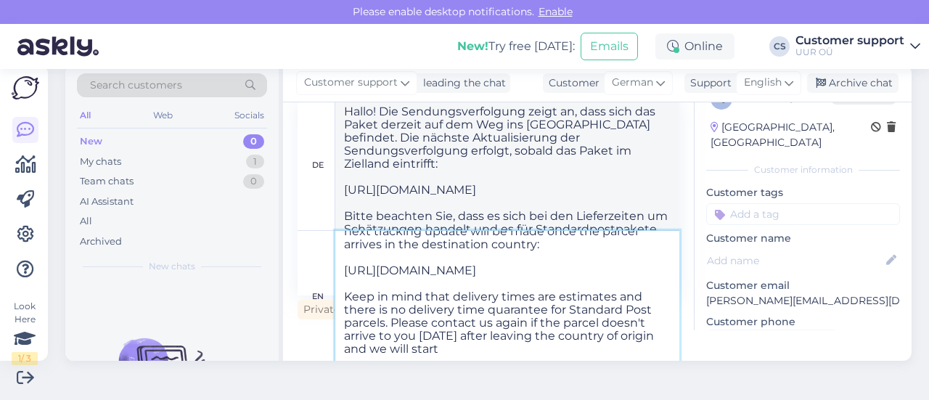
type textarea "Hello! The tracking suggests the parcel is currently in transit and on it's way…"
type textarea "Hallo! Die Sendungsverfolgung zeigt an, dass sich das Paket derzeit auf dem Weg…"
type textarea "Hello! The tracking suggests the parcel is currently in transit and on it's way…"
type textarea "Hallo! Die Sendungsverfolgung zeigt an, dass sich das Paket derzeit auf dem Weg…"
type textarea "Hello! The tracking suggests the parcel is currently in transit and on it's way…"
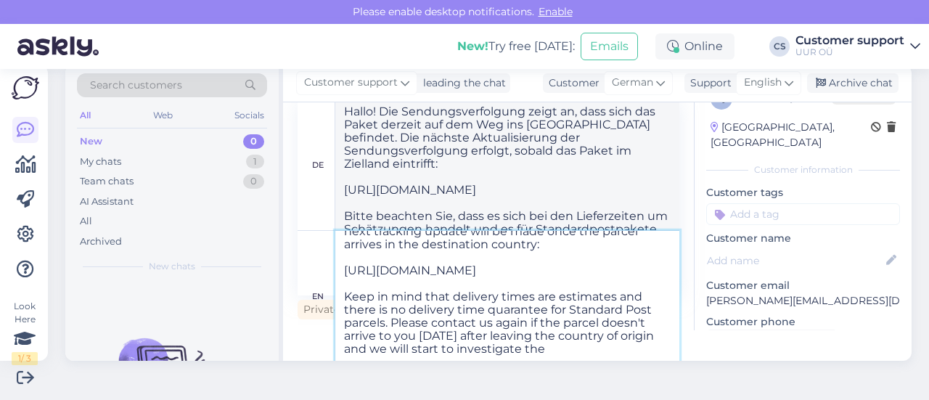
type textarea "Hallo! Die Sendungsverfolgung zeigt an, dass sich das Paket derzeit auf dem Weg…"
type textarea "Hello! The tracking suggests the parcel is currently in transit and on it's way…"
type textarea "Hallo! Die Sendungsverfolgung zeigt an, dass sich das Paket derzeit auf dem Weg…"
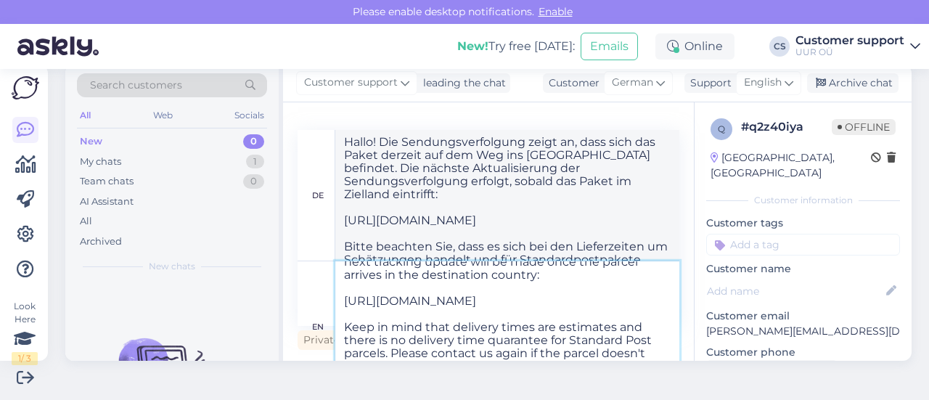
type textarea "Hello! The tracking suggests the parcel is currently in transit and on it's way…"
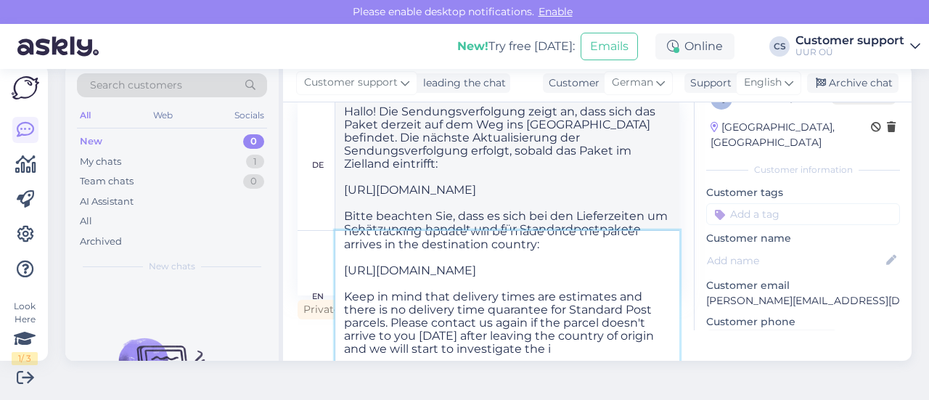
type textarea "Hallo! Die Sendungsverfolgung zeigt an, dass sich das Paket derzeit auf dem Weg…"
type textarea "Hello! The tracking suggests the parcel is currently in transit and on it's way…"
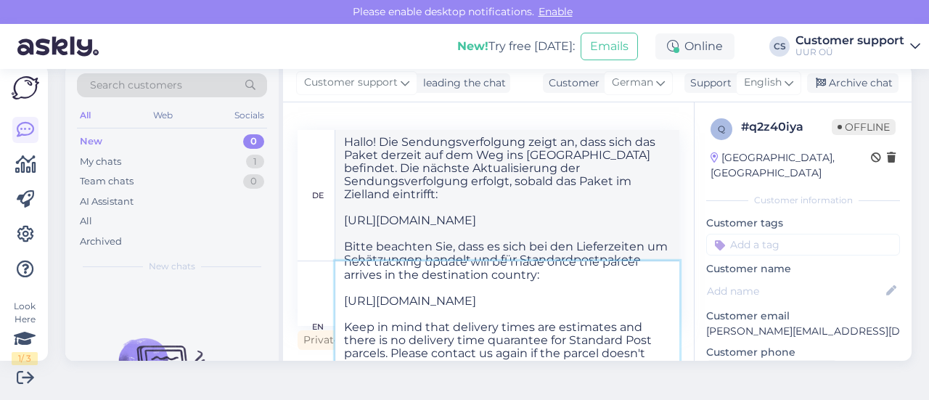
type textarea "Hallo! Die Sendungsverfolgung zeigt an, dass sich das Paket derzeit auf dem Weg…"
click at [353, 316] on textarea "Hello! The tracking suggests the parcel is currently in transit and on it's way…" at bounding box center [507, 326] width 344 height 131
type textarea "Hello! The tracking suggests the parcel is currently in transit and on it's way…"
type textarea "Hallo! Die Sendungsverfolgung zeigt an, dass sich das Paket derzeit auf dem Weg…"
type textarea "Hello! The tracking suggests the parcel is currently in transit and on it's way…"
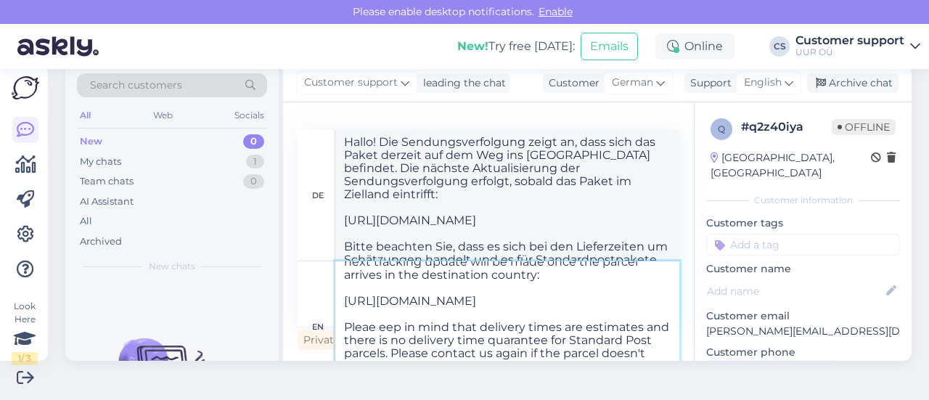
type textarea "Hallo! Die Sendungsverfolgung zeigt an, dass sich das Paket derzeit auf dem Weg…"
type textarea "Hello! The tracking suggests the parcel is currently in transit and on it's way…"
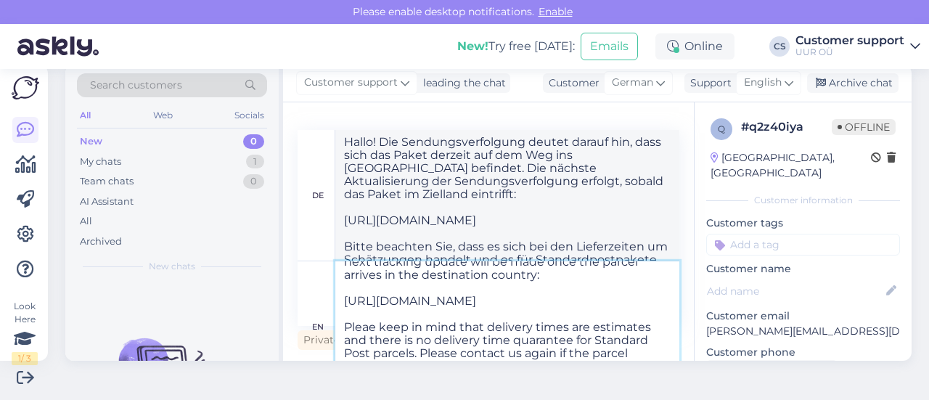
type textarea "Hallo! Die Sendungsverfolgung zeigt an, dass sich das Paket derzeit auf dem Weg…"
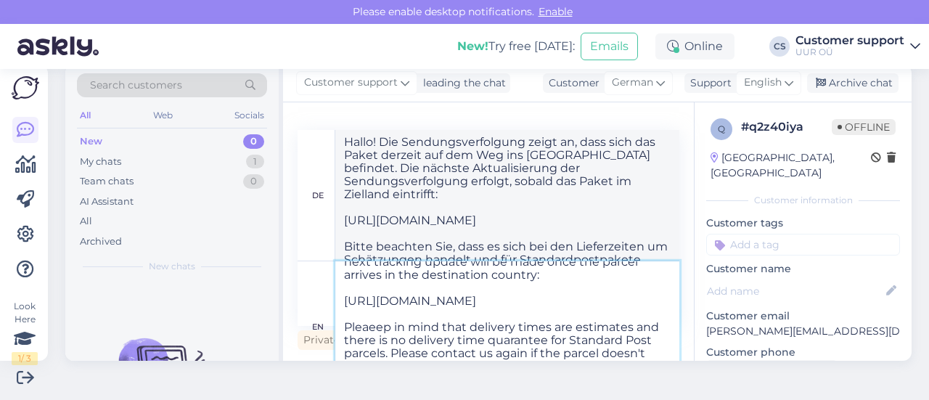
type textarea "Hello! The tracking suggests the parcel is currently in transit and on it's way…"
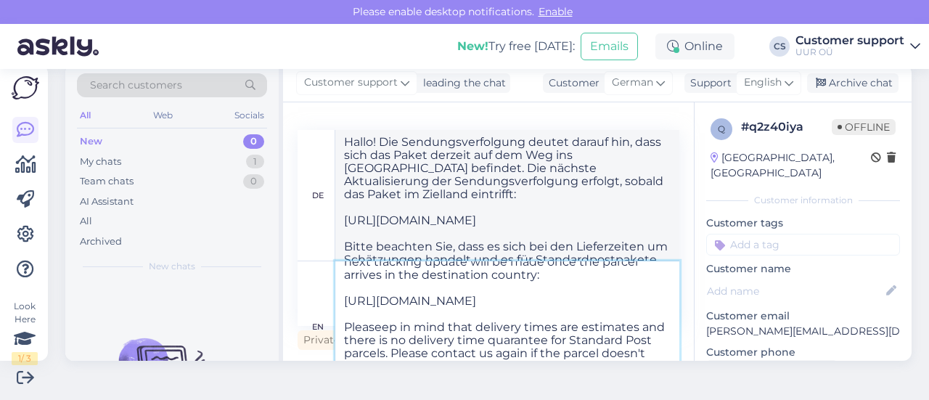
type textarea "Hallo! Die Sendungsverfolgung zeigt an, dass sich das Paket derzeit auf dem Weg…"
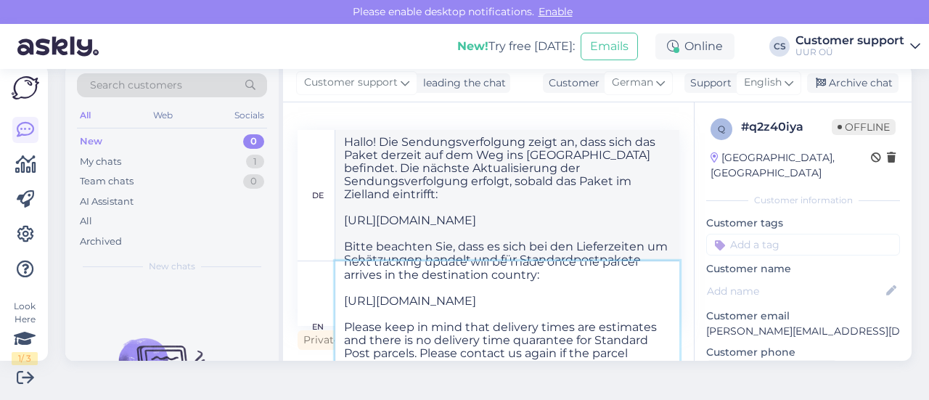
type textarea "Hello! The tracking suggests the parcel is currently in transit and on it's way…"
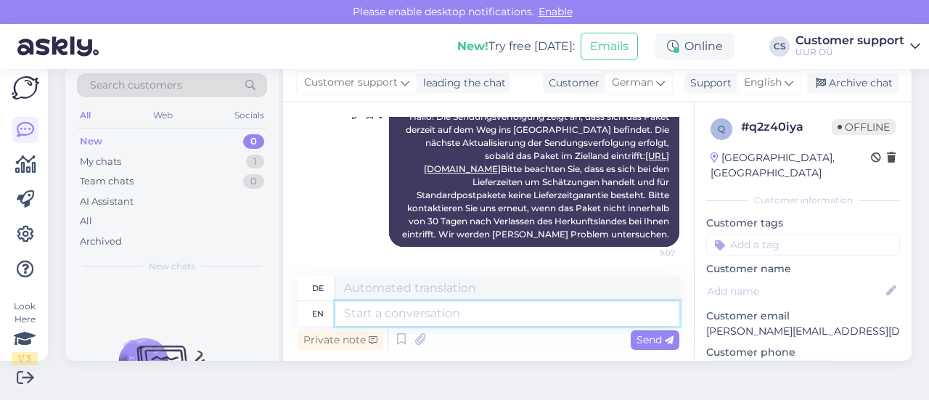
scroll to position [799, 0]
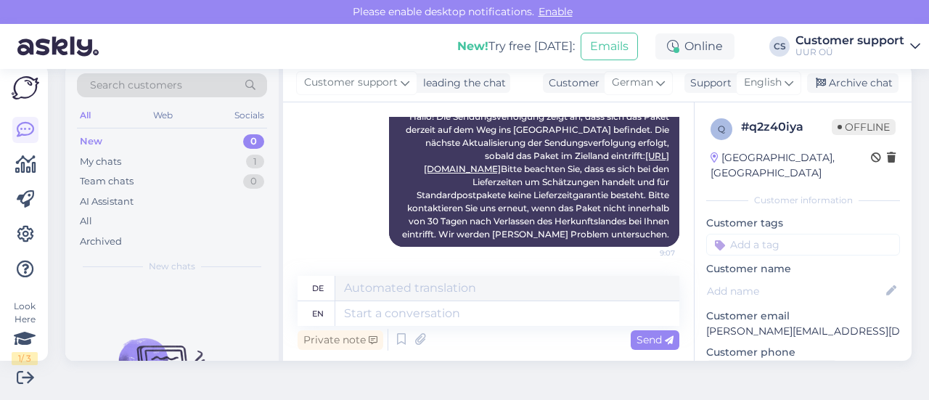
click at [148, 149] on div "New 0" at bounding box center [172, 141] width 190 height 20
click at [121, 147] on div "New 0" at bounding box center [172, 141] width 190 height 20
click at [121, 158] on div "My chats" at bounding box center [100, 162] width 41 height 15
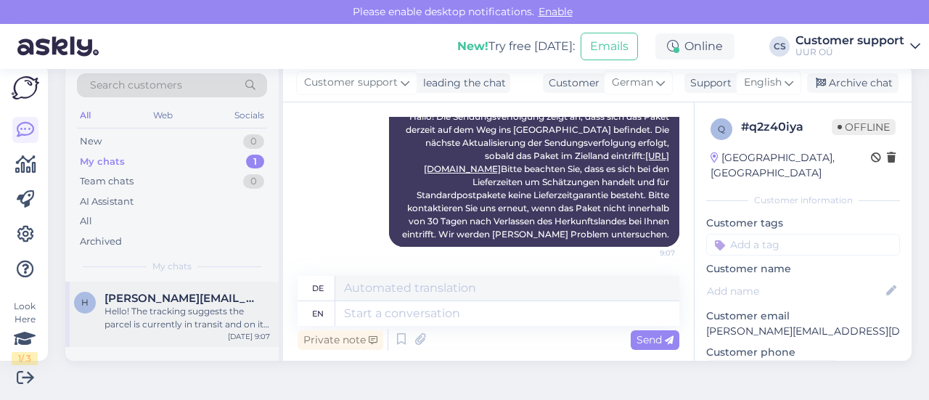
drag, startPoint x: 186, startPoint y: 309, endPoint x: 197, endPoint y: 333, distance: 26.6
click at [186, 310] on div "Hello! The tracking suggests the parcel is currently in transit and on it's way…" at bounding box center [188, 318] width 166 height 26
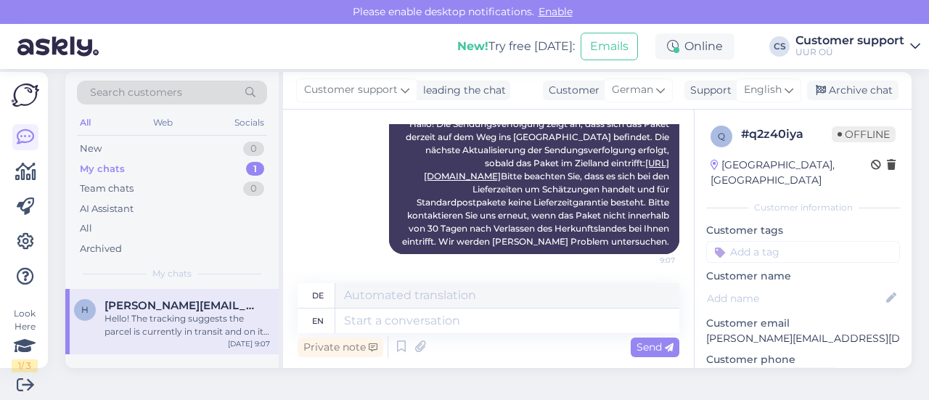
scroll to position [22, 0]
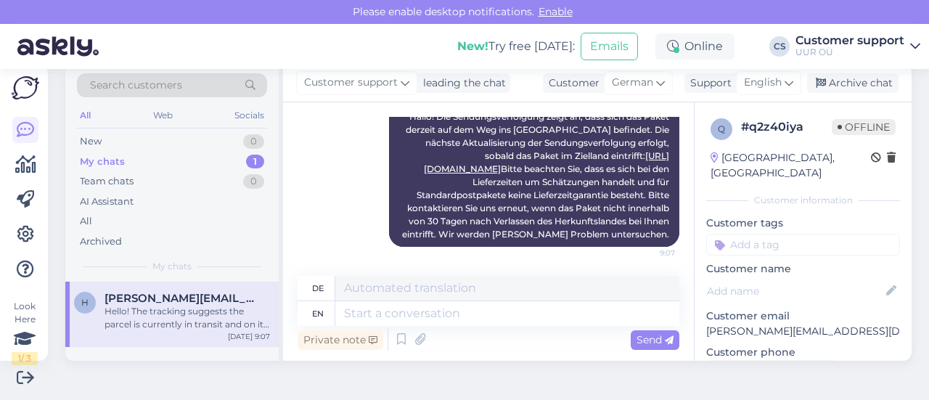
drag, startPoint x: 121, startPoint y: 175, endPoint x: 117, endPoint y: 168, distance: 8.1
click at [120, 175] on div "Team chats" at bounding box center [107, 181] width 54 height 15
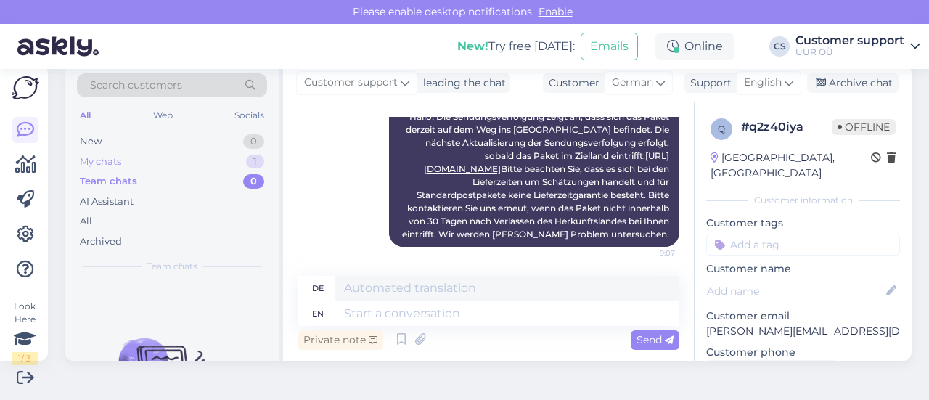
click at [111, 166] on div "My chats" at bounding box center [100, 162] width 41 height 15
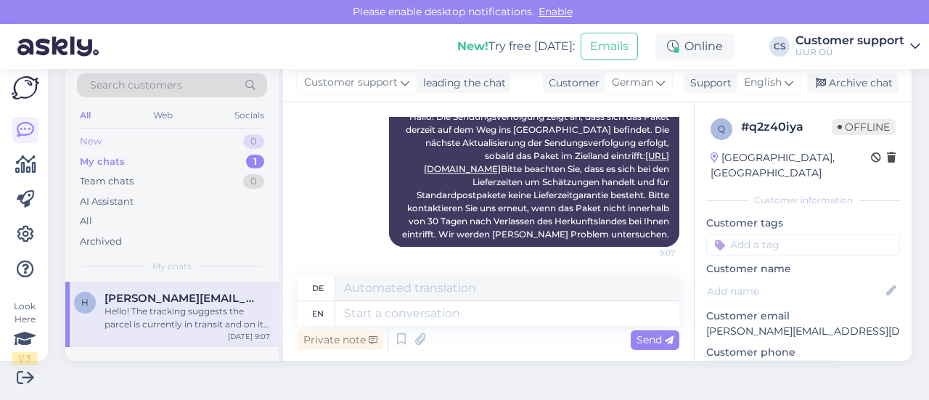
click at [115, 139] on div "New 0" at bounding box center [172, 141] width 190 height 20
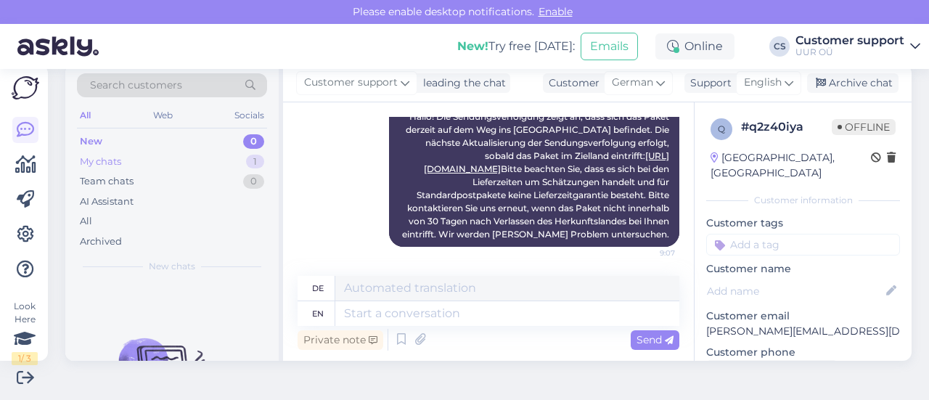
click at [121, 168] on div "My chats 1" at bounding box center [172, 162] width 190 height 20
